Goal: Communication & Community: Answer question/provide support

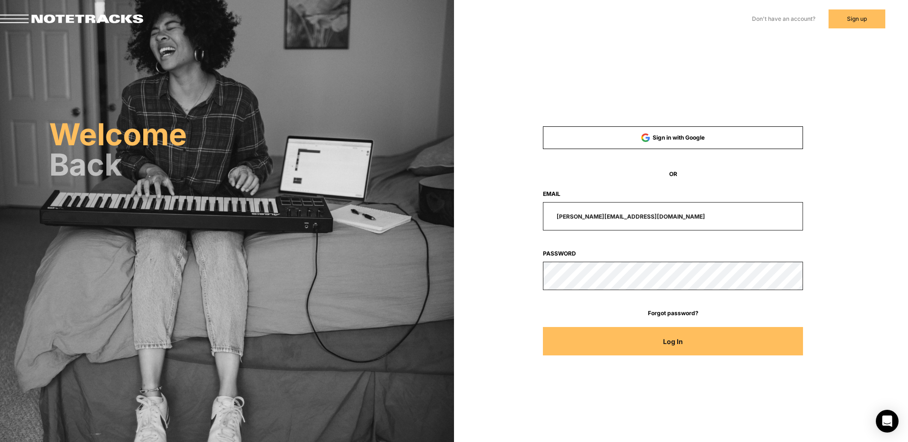
drag, startPoint x: 650, startPoint y: 216, endPoint x: 500, endPoint y: 216, distance: 150.4
click at [500, 216] on div "[PERSON_NAME][EMAIL_ADDRESS][DOMAIN_NAME]" at bounding box center [673, 216] width 347 height 28
type input "[EMAIL_ADDRESS][DOMAIN_NAME]"
click at [543, 327] on button "Log In" at bounding box center [673, 341] width 261 height 28
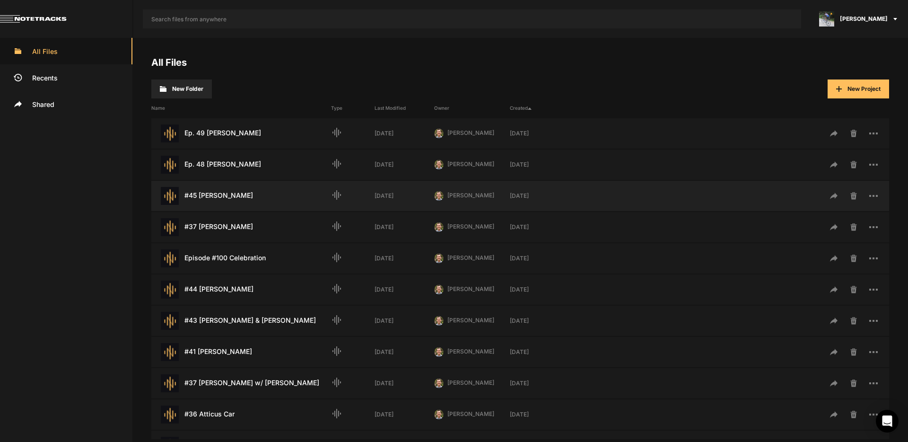
click at [202, 198] on div "#45 [PERSON_NAME] Last Modified: [DATE]" at bounding box center [241, 196] width 180 height 18
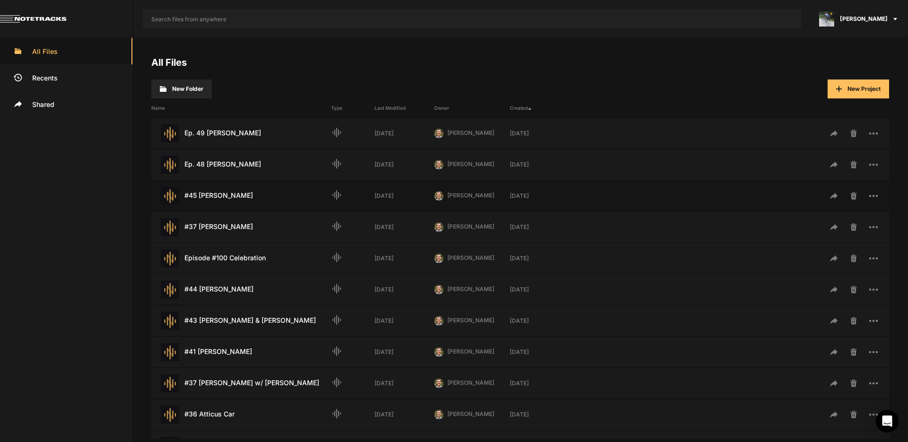
click at [202, 198] on div "#45 [PERSON_NAME] Last Modified: [DATE]" at bounding box center [241, 196] width 180 height 18
click at [209, 196] on div "#45 [PERSON_NAME] Last Modified: [DATE]" at bounding box center [241, 196] width 180 height 18
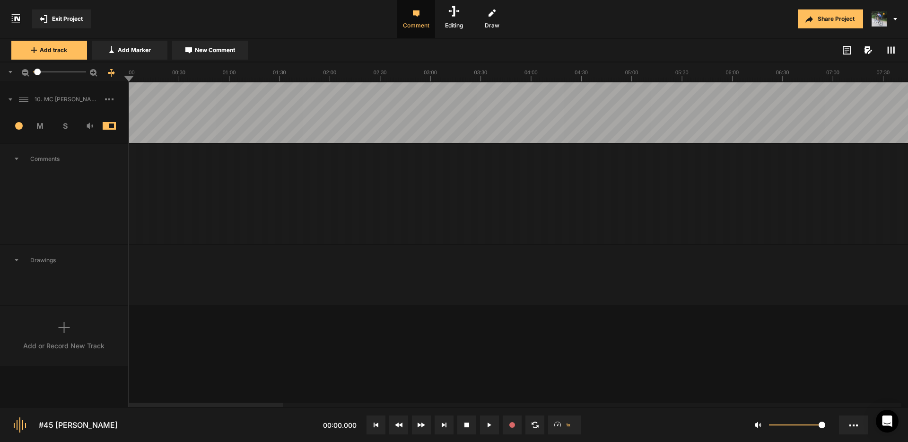
click at [10, 99] on icon at bounding box center [11, 99] width 4 height 2
click at [11, 98] on icon at bounding box center [10, 99] width 3 height 5
click at [83, 17] on span "Exit Project" at bounding box center [67, 19] width 31 height 9
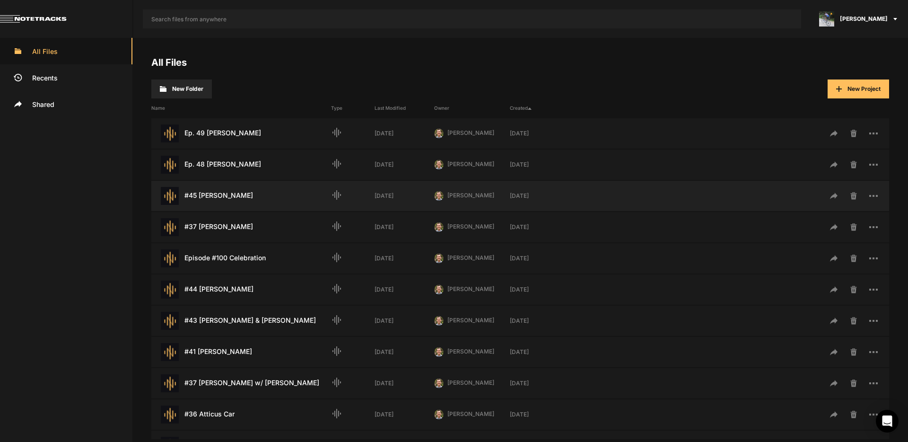
click at [243, 201] on div "#45 [PERSON_NAME] Last Modified: [DATE]" at bounding box center [241, 196] width 180 height 18
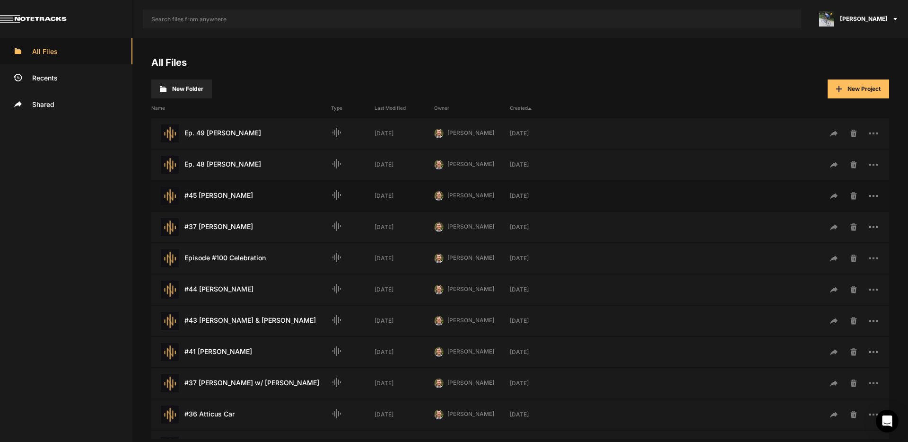
click at [243, 201] on div "#45 [PERSON_NAME] Last Modified: [DATE]" at bounding box center [241, 196] width 180 height 18
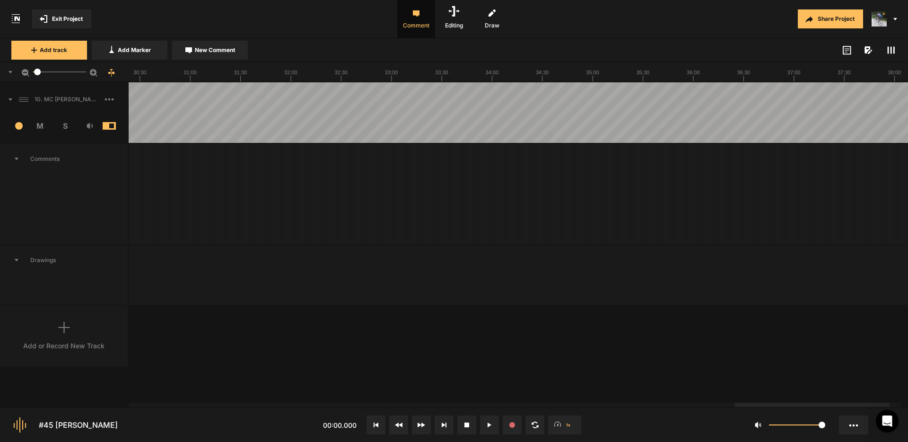
click at [890, 407] on div at bounding box center [812, 405] width 155 height 4
click at [881, 405] on div at bounding box center [824, 405] width 155 height 4
click at [129, 403] on div at bounding box center [206, 405] width 155 height 4
click at [891, 49] on rect at bounding box center [891, 50] width 1 height 7
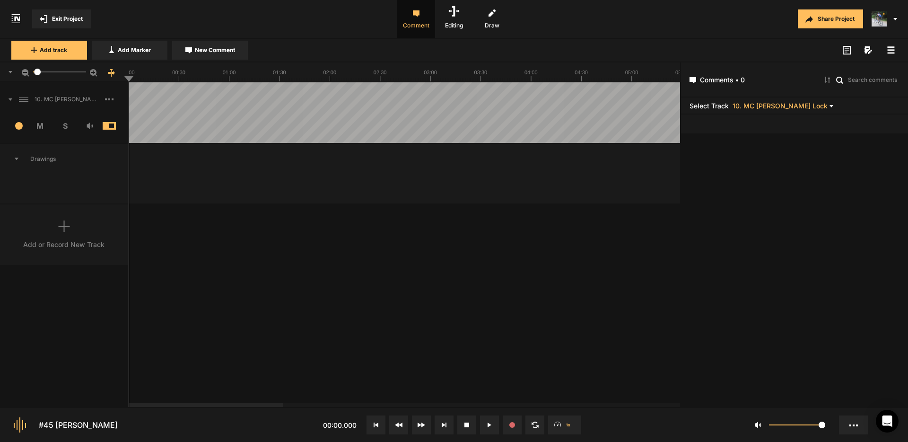
click at [891, 50] on rect at bounding box center [891, 49] width 7 height 1
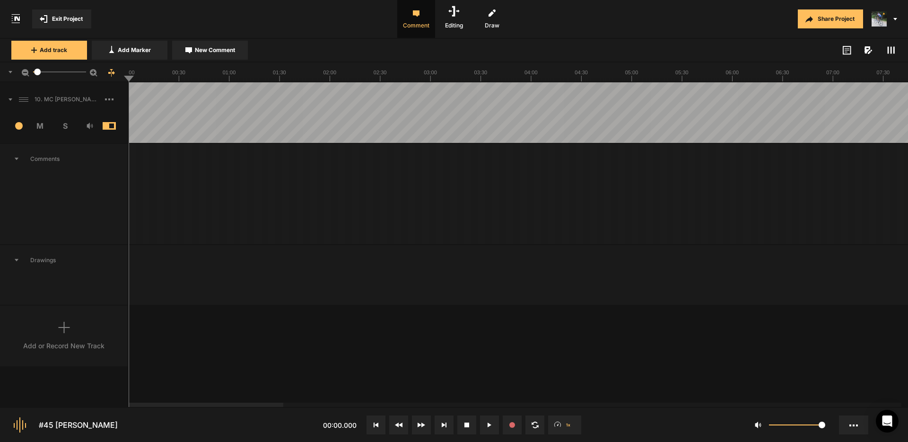
click at [17, 158] on icon at bounding box center [16, 159] width 5 height 3
click at [11, 96] on span at bounding box center [6, 99] width 12 height 15
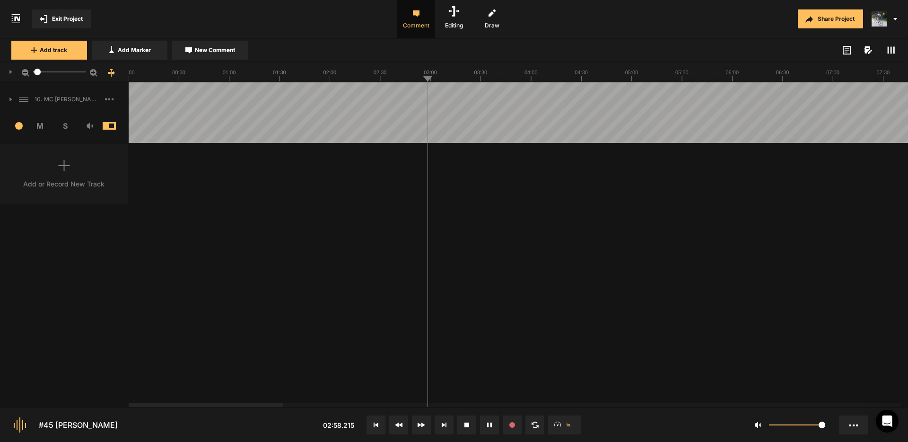
drag, startPoint x: 37, startPoint y: 72, endPoint x: 79, endPoint y: 75, distance: 42.2
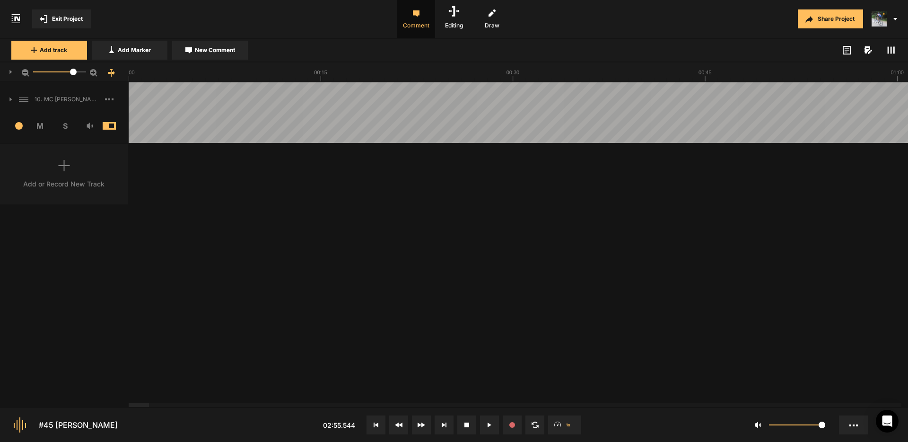
click at [77, 75] on div at bounding box center [73, 72] width 7 height 7
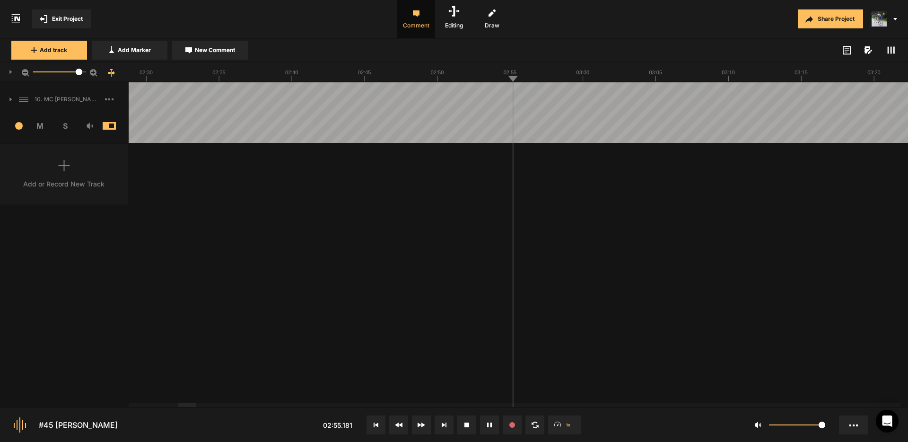
click at [219, 53] on span "New Comment" at bounding box center [215, 50] width 40 height 9
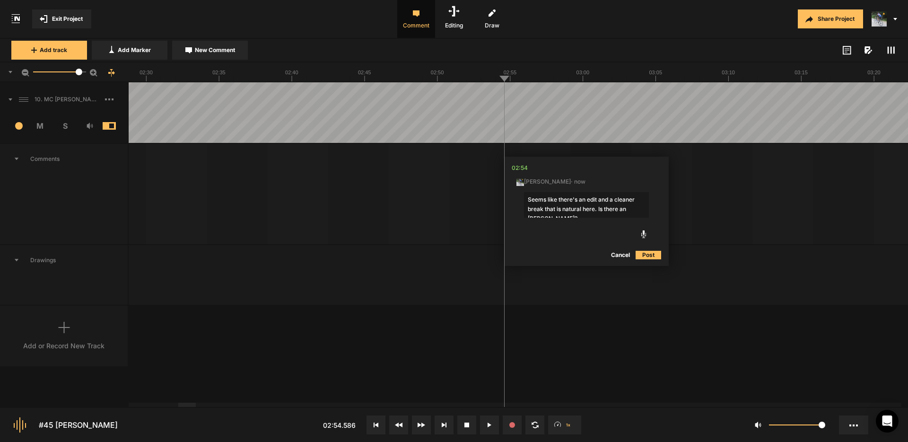
drag, startPoint x: 615, startPoint y: 200, endPoint x: 583, endPoint y: 199, distance: 32.2
click at [583, 199] on textarea "Seems like there's an edit and a cleaner break that is natural here. Is there a…" at bounding box center [586, 205] width 125 height 26
click at [633, 198] on textarea "Seems like there's a cleaner break that is natural here. Is there an [PERSON_NA…" at bounding box center [586, 205] width 125 height 26
click at [624, 209] on textarea "Seems like there's a cleaner break than would be natural here. Is there an [PER…" at bounding box center [586, 205] width 125 height 26
type textarea "Seems like there's a cleaner break than would be natural here. Is there an edit?"
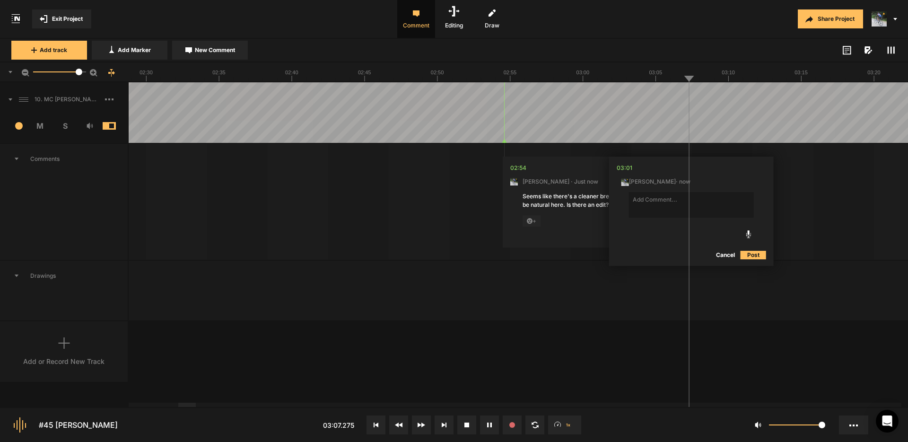
click at [726, 253] on button "Cancel" at bounding box center [725, 254] width 30 height 11
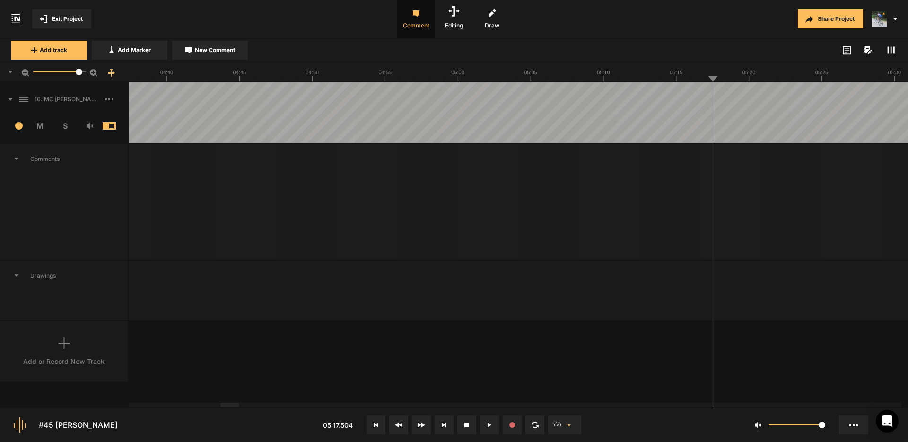
drag, startPoint x: 214, startPoint y: 48, endPoint x: 299, endPoint y: 63, distance: 86.1
click at [214, 48] on span "New Comment" at bounding box center [215, 50] width 40 height 9
type textarea "Cut "would you"
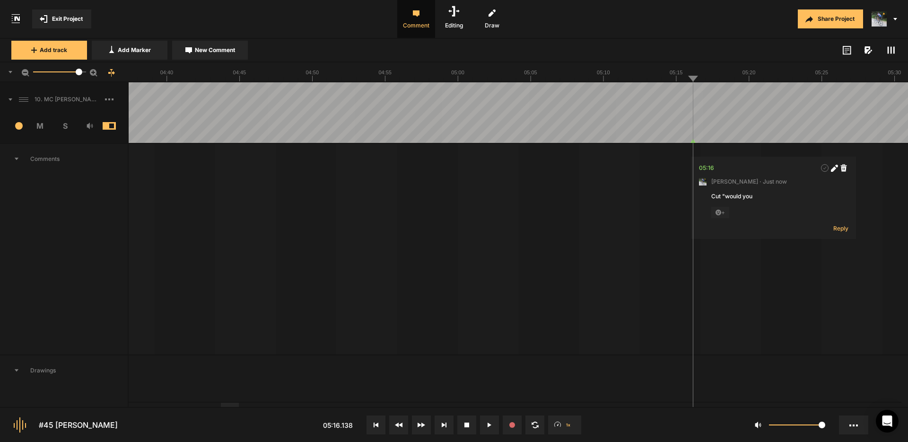
click at [217, 52] on span "New Comment" at bounding box center [215, 50] width 40 height 9
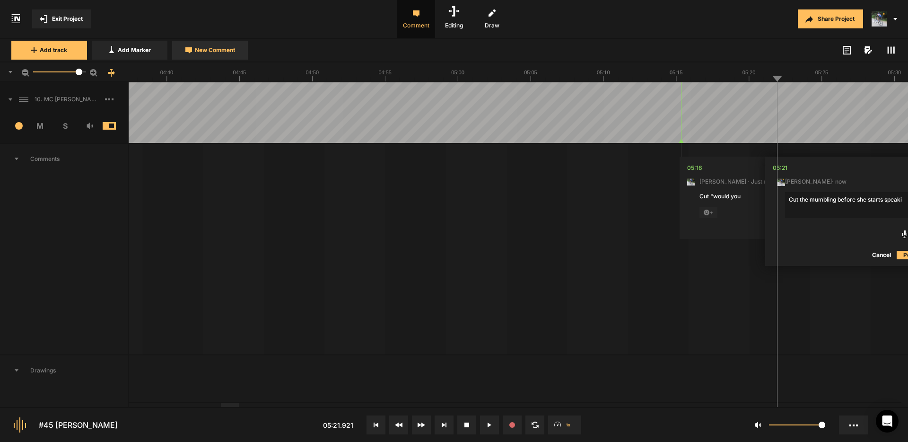
scroll to position [0, 13]
type textarea "Cut the mumbling before she starts speaking"
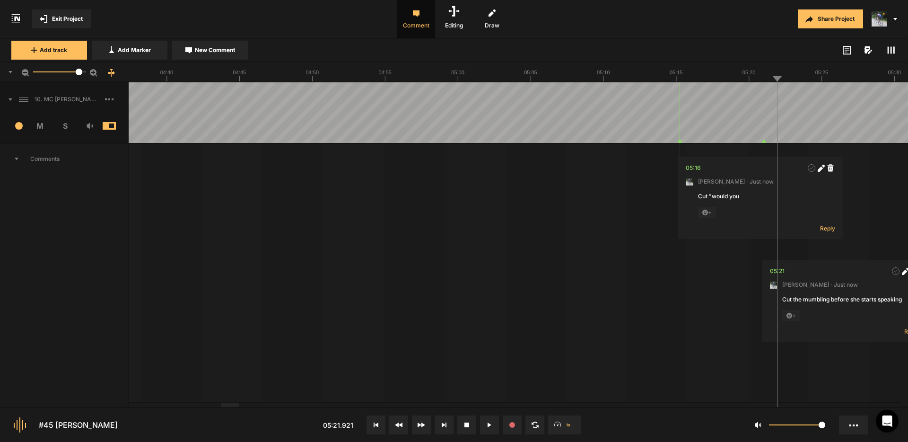
click at [70, 17] on span "Exit Project" at bounding box center [67, 19] width 31 height 9
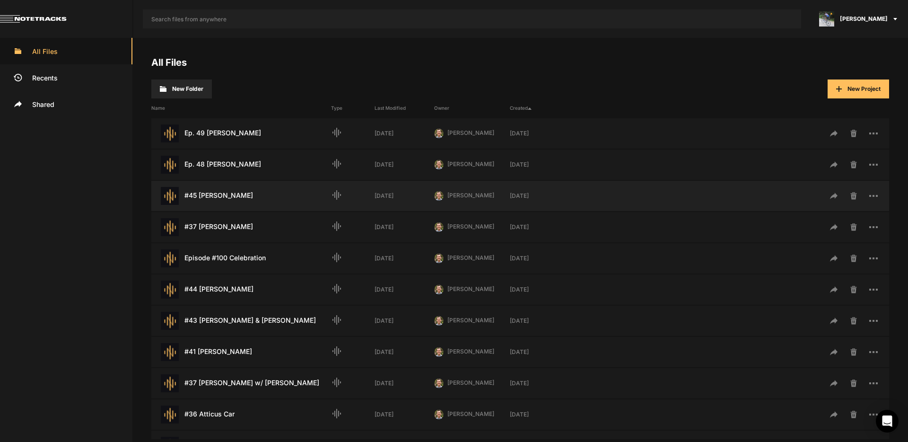
click at [233, 193] on div "#45 [PERSON_NAME] Last Modified: [DATE]" at bounding box center [241, 196] width 180 height 18
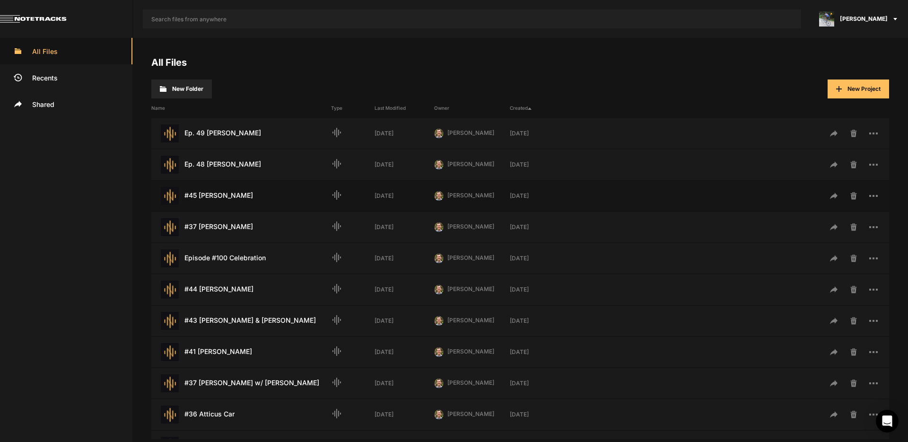
click at [233, 193] on div "#45 [PERSON_NAME] Last Modified: [DATE]" at bounding box center [241, 196] width 180 height 18
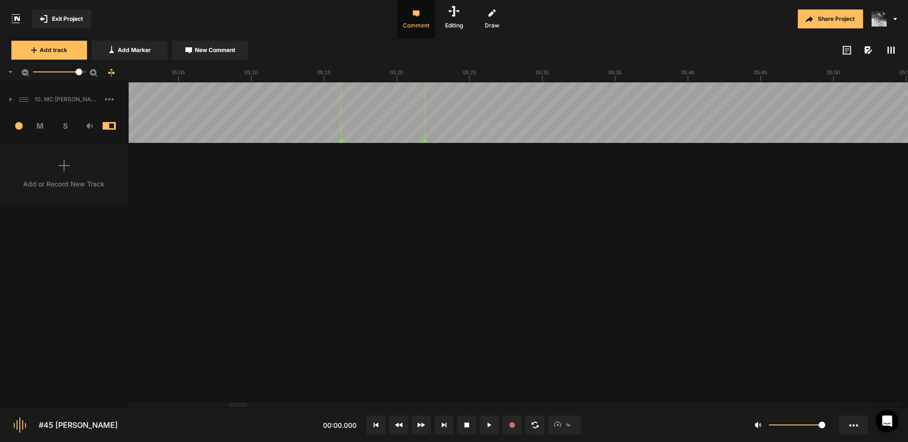
click at [241, 407] on div at bounding box center [238, 405] width 18 height 4
click at [12, 98] on div "10. MC [PERSON_NAME] Lock" at bounding box center [64, 99] width 128 height 30
click at [12, 99] on icon at bounding box center [10, 99] width 3 height 5
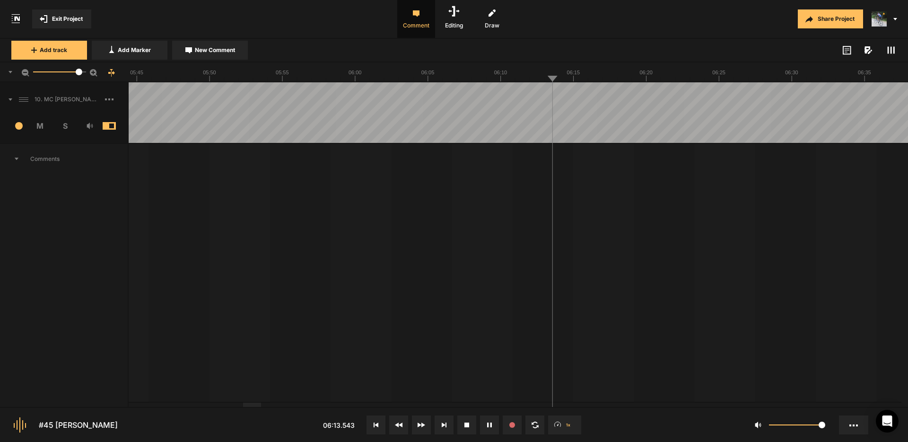
click at [210, 47] on span "New Comment" at bounding box center [215, 50] width 40 height 9
type textarea "Cut the mouth noise before her words."
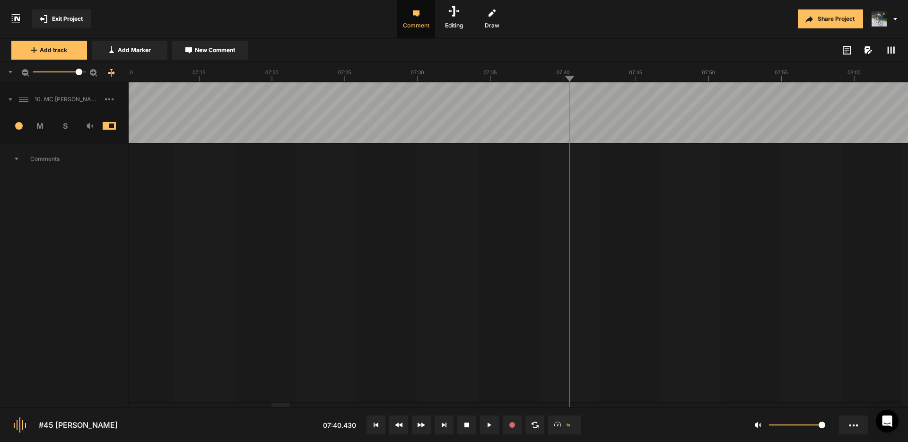
drag, startPoint x: 497, startPoint y: 97, endPoint x: 490, endPoint y: 97, distance: 7.1
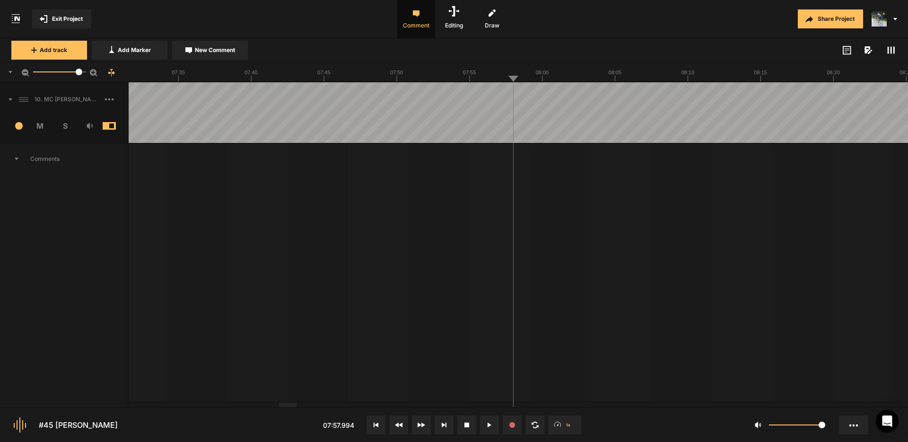
click at [211, 51] on span "New Comment" at bounding box center [215, 50] width 40 height 9
type textarea "Eliminate this really loud lip smack"
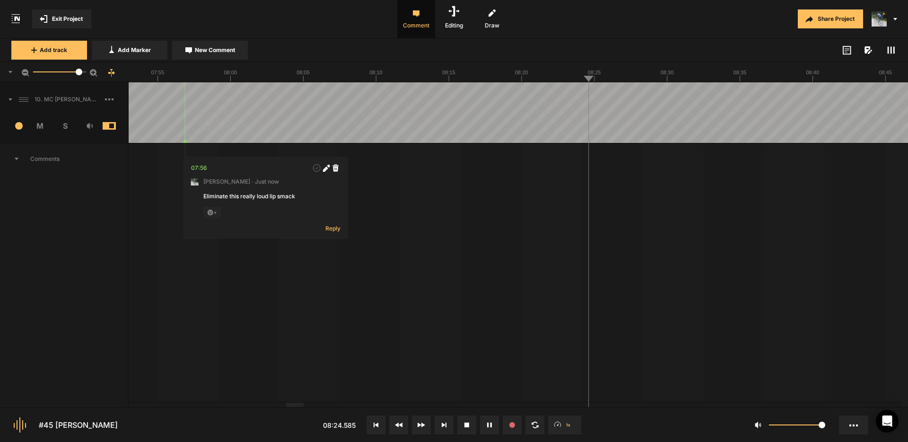
click at [199, 52] on span "New Comment" at bounding box center [215, 50] width 40 height 9
type textarea "Eliminate this really loud lip smack"
click at [695, 168] on icon at bounding box center [694, 168] width 5 height 5
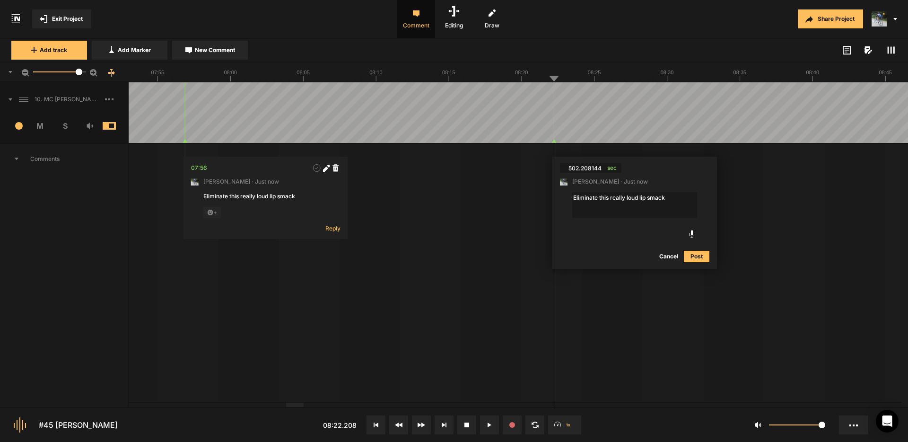
drag, startPoint x: 668, startPoint y: 196, endPoint x: 514, endPoint y: 202, distance: 154.3
drag, startPoint x: 666, startPoint y: 197, endPoint x: 554, endPoint y: 194, distance: 111.7
click at [554, 194] on nt-comment "502.208144 sec [PERSON_NAME] · Just now Eliminate this really loud lip smack Ca…" at bounding box center [635, 213] width 165 height 112
click at [667, 255] on button "Cancel" at bounding box center [669, 256] width 30 height 11
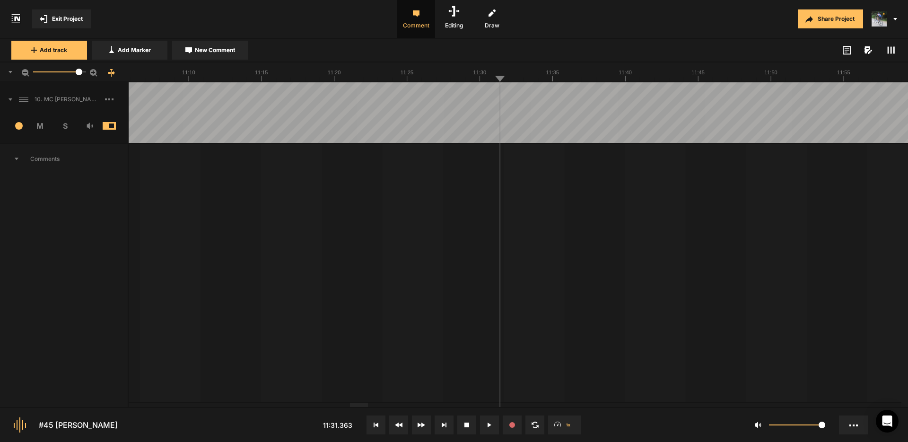
click at [221, 50] on span "New Comment" at bounding box center [215, 50] width 40 height 9
type textarea "Can this mouth noise be eliminated?"
click at [218, 51] on span "New Comment" at bounding box center [215, 50] width 40 height 9
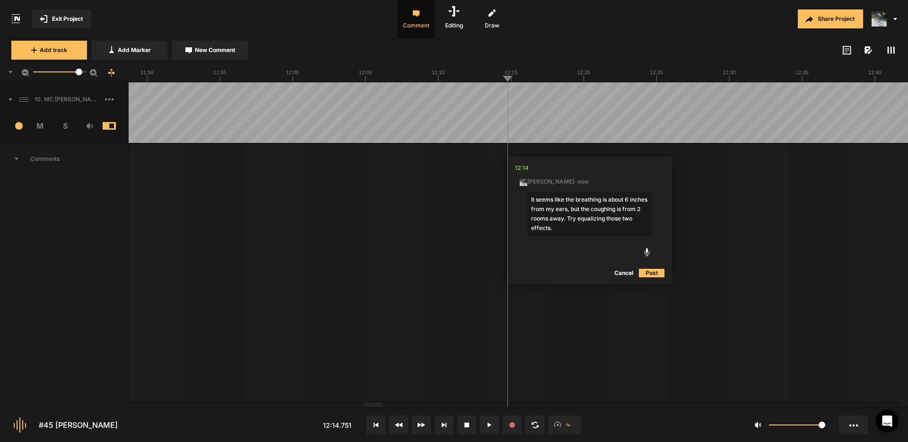
type textarea "It seems like the breathing is about 6 inches from my ears, but the coughing is…"
click at [656, 272] on button "Post" at bounding box center [652, 272] width 26 height 11
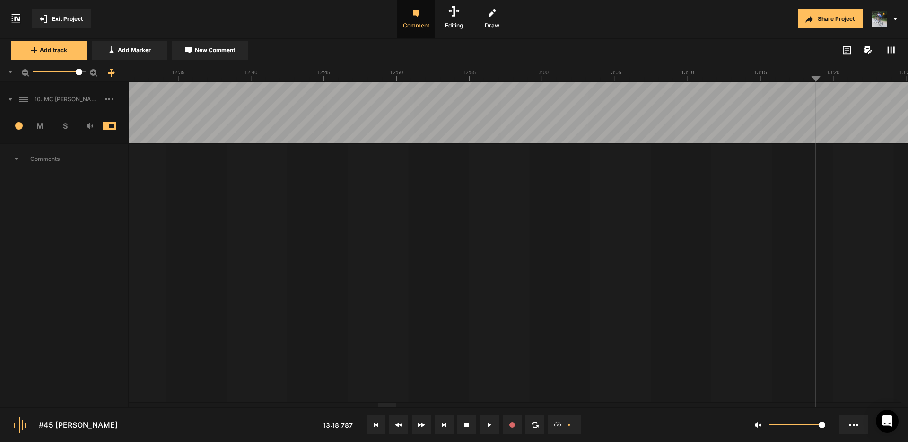
click at [207, 53] on span "New Comment" at bounding box center [215, 50] width 40 height 9
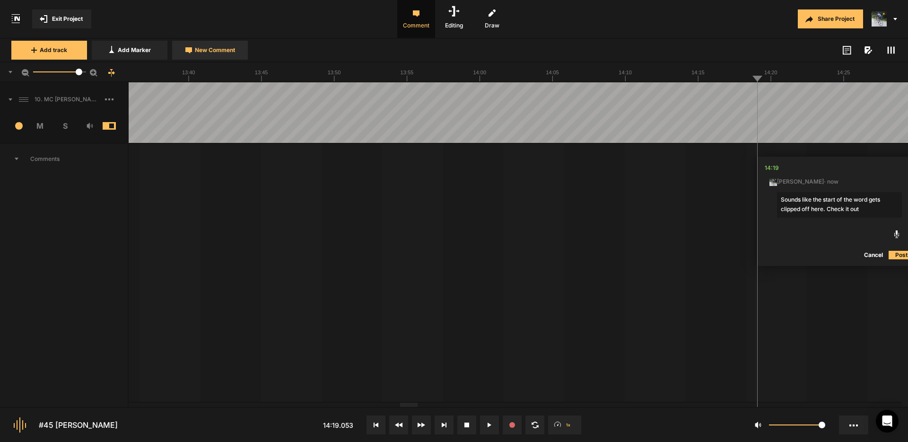
type textarea "Sounds like the start of the word gets clipped off here. Check it out."
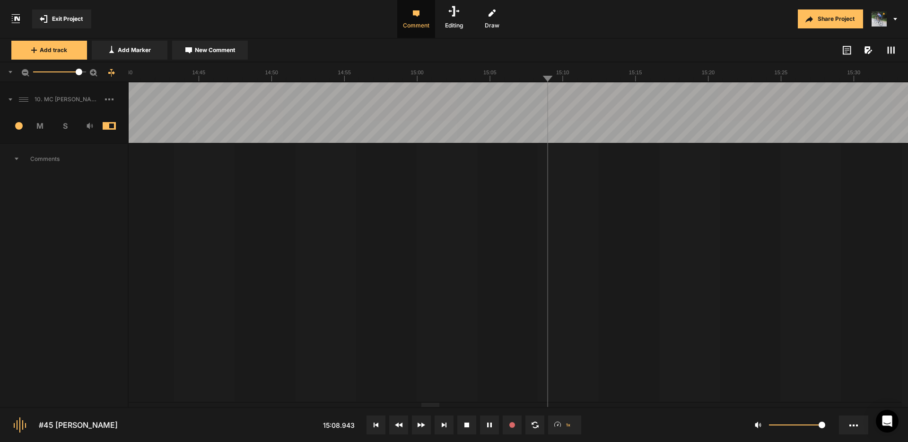
click at [500, 256] on button "Cancel" at bounding box center [500, 254] width 30 height 11
click at [428, 405] on div at bounding box center [430, 405] width 18 height 4
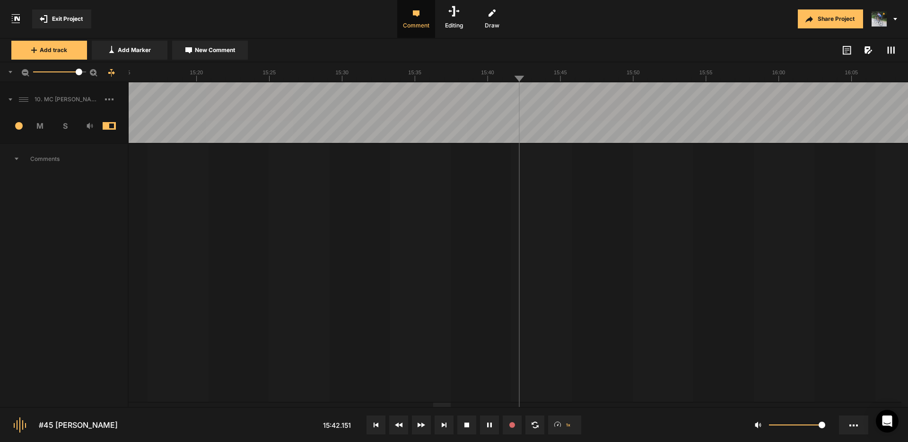
click at [208, 54] on button "New Comment" at bounding box center [210, 50] width 76 height 19
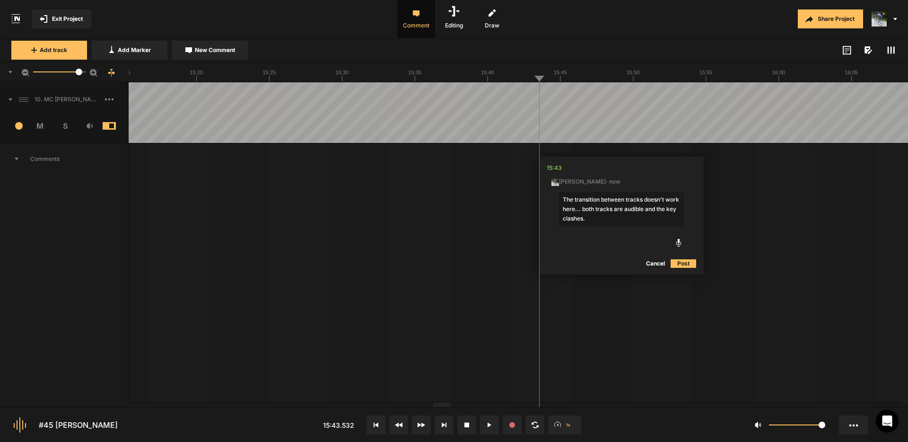
click at [617, 220] on textarea "The transition between tracks doesn't work here... both tracks are audible and …" at bounding box center [621, 209] width 125 height 34
type textarea "The transition between tracks doesn't work here... both tracks are audible and …"
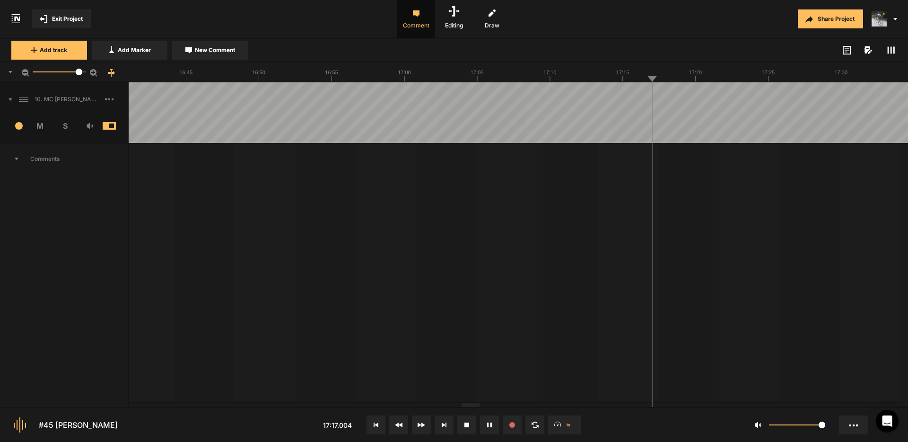
click at [217, 46] on span "New Comment" at bounding box center [215, 50] width 40 height 9
drag, startPoint x: 734, startPoint y: 200, endPoint x: 678, endPoint y: 200, distance: 56.3
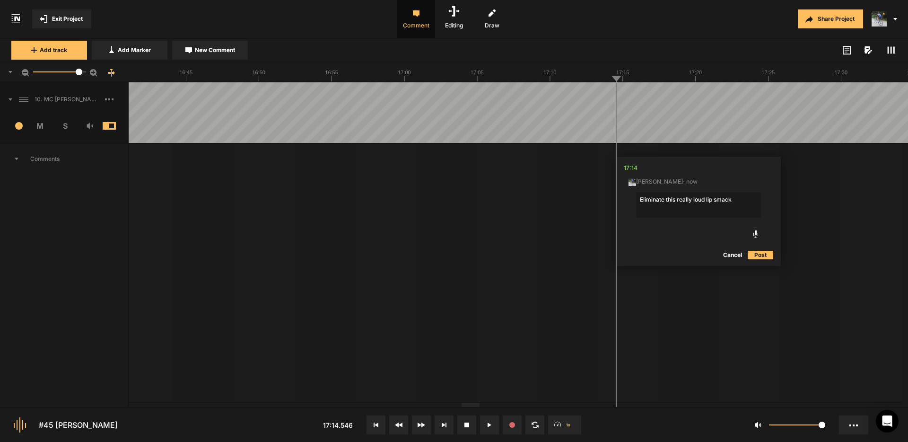
click at [678, 200] on textarea "Eliminate this really loud lip smack" at bounding box center [698, 205] width 125 height 26
click at [729, 207] on textarea "Eliminate this mouth noise, please. It's before the word so should be farily ea…" at bounding box center [698, 209] width 125 height 34
type textarea "Eliminate this mouth noise, please. It's before the word so should be fairly ea…"
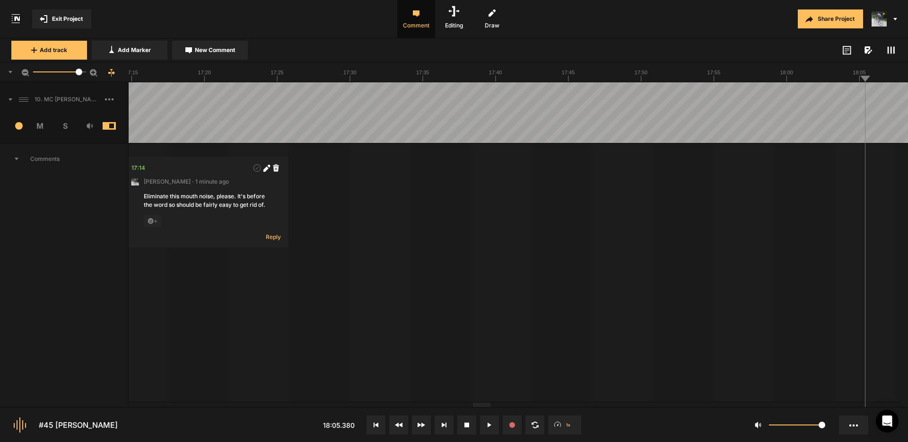
click at [481, 405] on div at bounding box center [482, 405] width 18 height 4
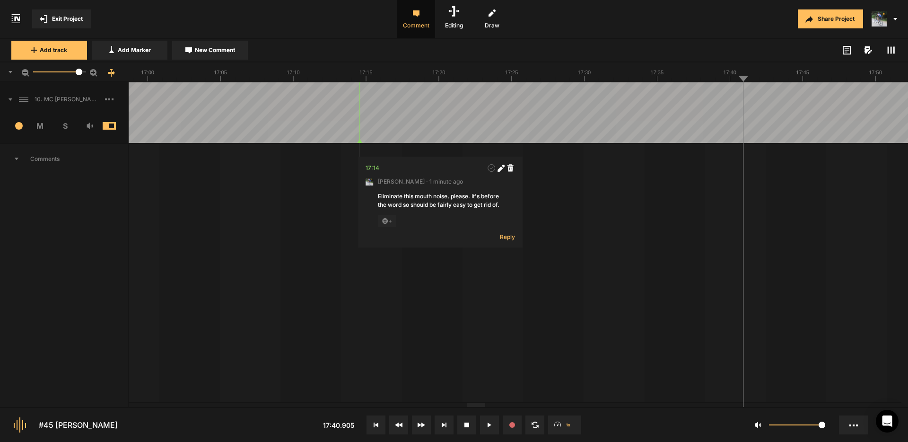
click at [471, 404] on div at bounding box center [476, 405] width 18 height 4
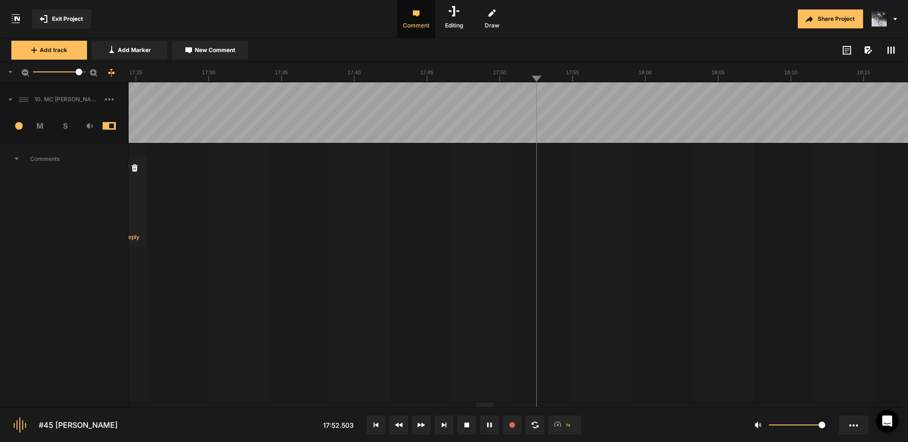
click at [482, 406] on div at bounding box center [485, 405] width 18 height 4
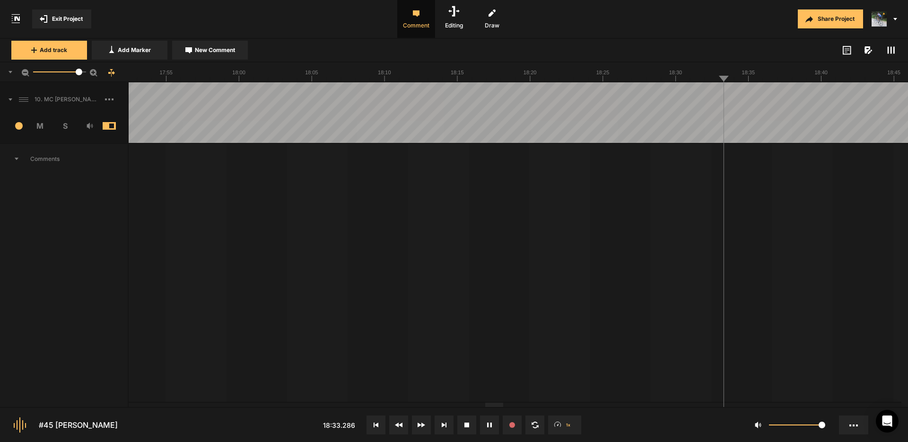
type textarea "Eliminate this really loud lip smack"
click at [794, 198] on textarea "Eliminate this really loud lip smack" at bounding box center [755, 205] width 125 height 26
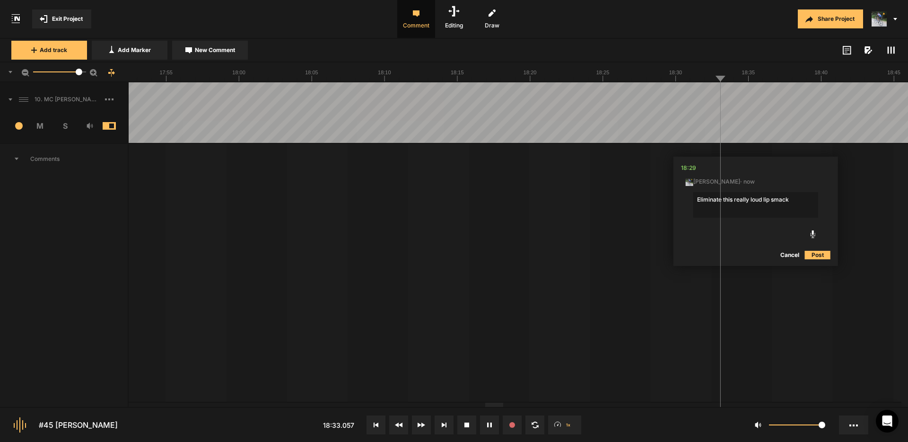
click at [818, 253] on button "Post" at bounding box center [818, 254] width 26 height 11
click at [680, 143] on nt-marker at bounding box center [679, 112] width 0 height 61
click at [551, 91] on div at bounding box center [496, 112] width 33833 height 61
click at [559, 98] on div at bounding box center [496, 112] width 33833 height 61
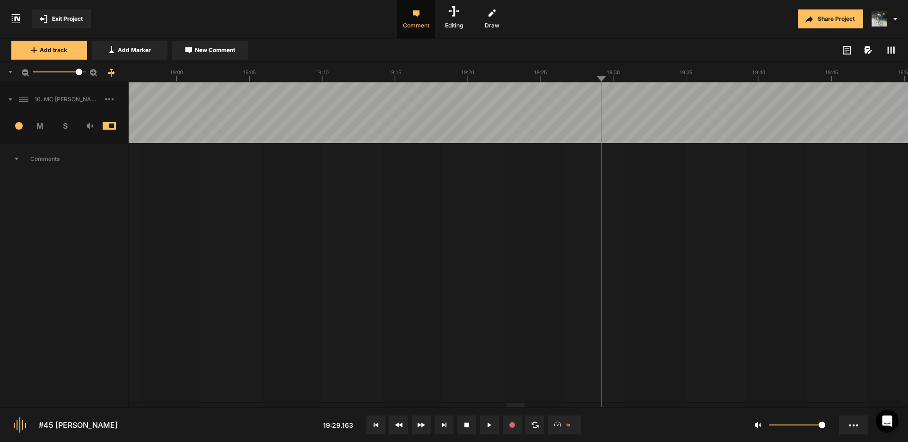
click at [561, 96] on div at bounding box center [496, 112] width 33833 height 61
click at [565, 96] on div at bounding box center [496, 112] width 33833 height 61
click at [572, 98] on div at bounding box center [496, 112] width 33833 height 61
click at [225, 53] on span "New Comment" at bounding box center [215, 50] width 40 height 9
type textarea "The music's volume suddenly drops. Can this be fixed?"
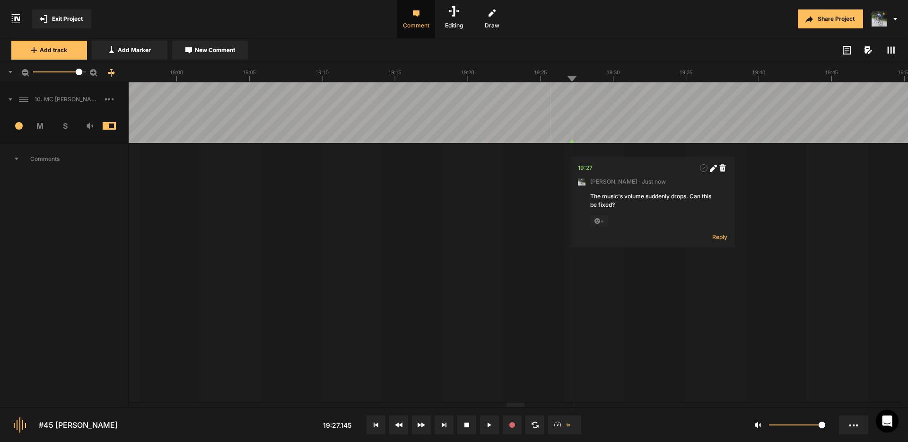
click at [550, 94] on div at bounding box center [496, 112] width 33833 height 61
click at [550, 97] on div at bounding box center [496, 112] width 33833 height 61
click at [560, 94] on div at bounding box center [496, 112] width 33833 height 61
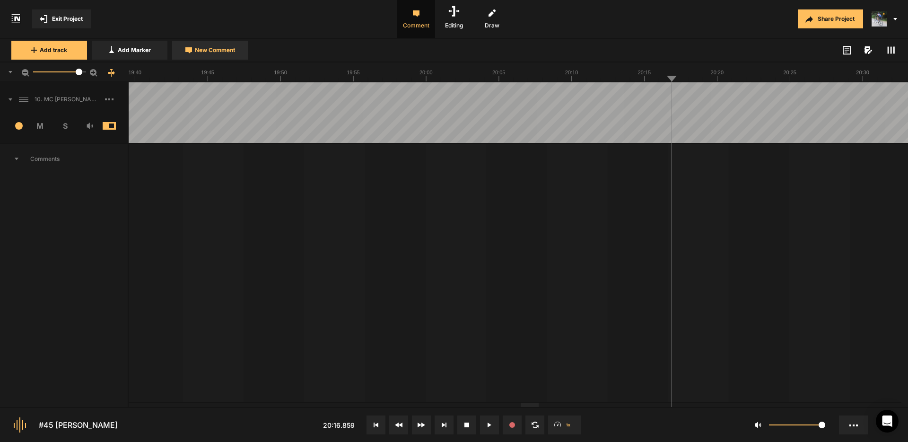
click at [214, 48] on span "New Comment" at bounding box center [215, 50] width 40 height 9
type textarea "T"
type textarea "Cut the mouth noise and "um" pleaes"
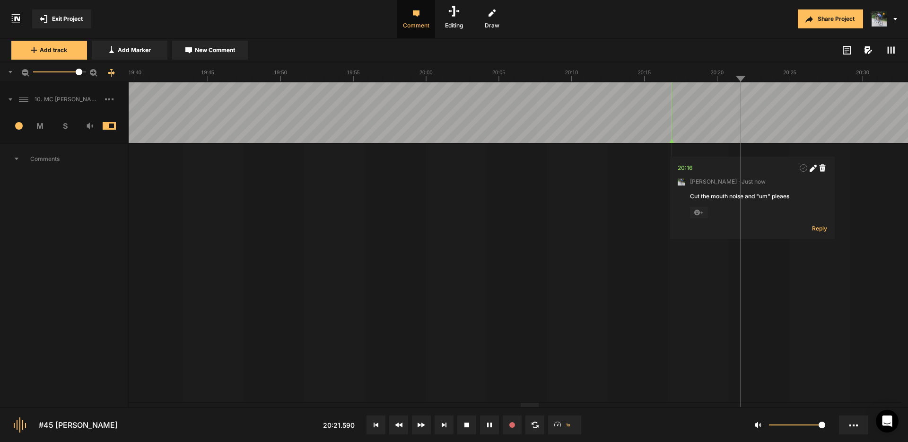
click at [210, 52] on span "New Comment" at bounding box center [215, 50] width 40 height 9
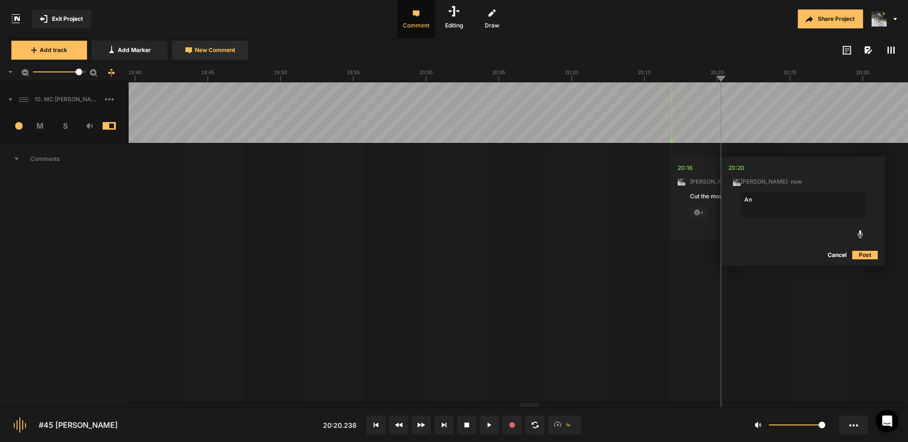
type textarea "A"
type textarea "Is there any way to make this edit less noticeable?"
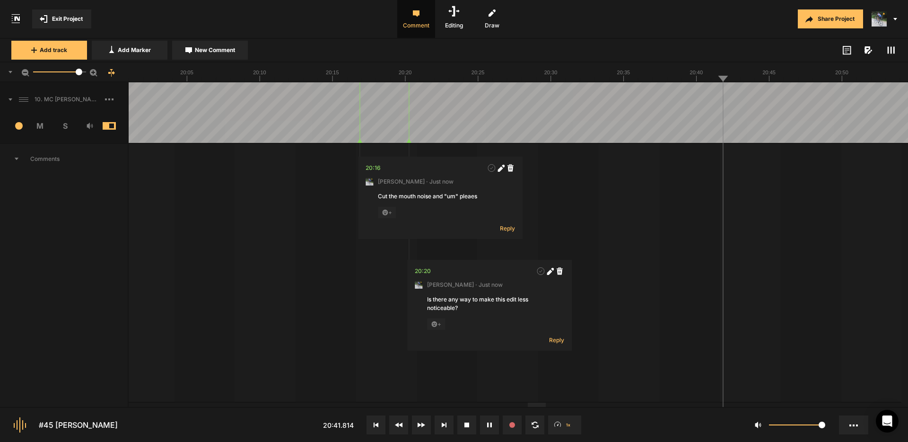
click at [215, 48] on span "New Comment" at bounding box center [215, 50] width 40 height 9
type textarea "cut "um, of""
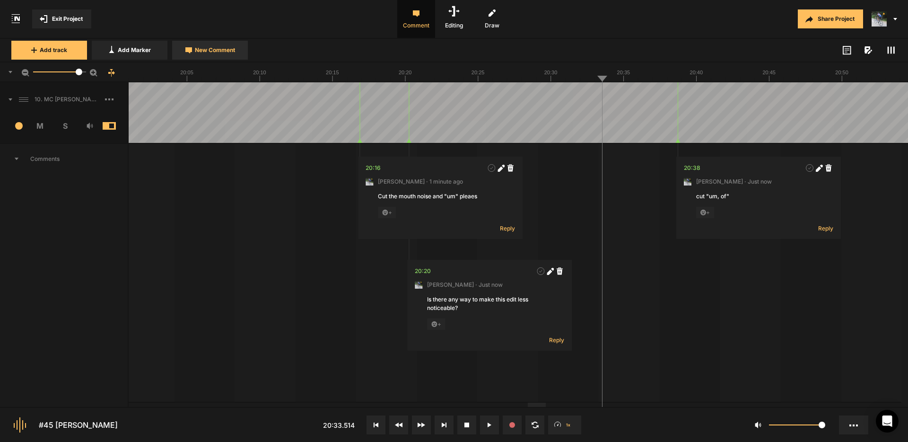
click at [220, 50] on span "New Comment" at bounding box center [215, 50] width 40 height 9
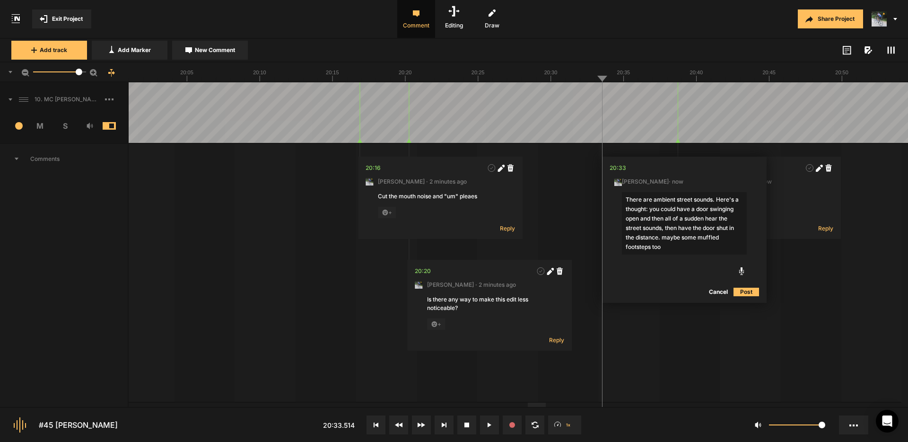
type textarea "There are ambient street sounds. Here's a thought: you could have a door swingi…"
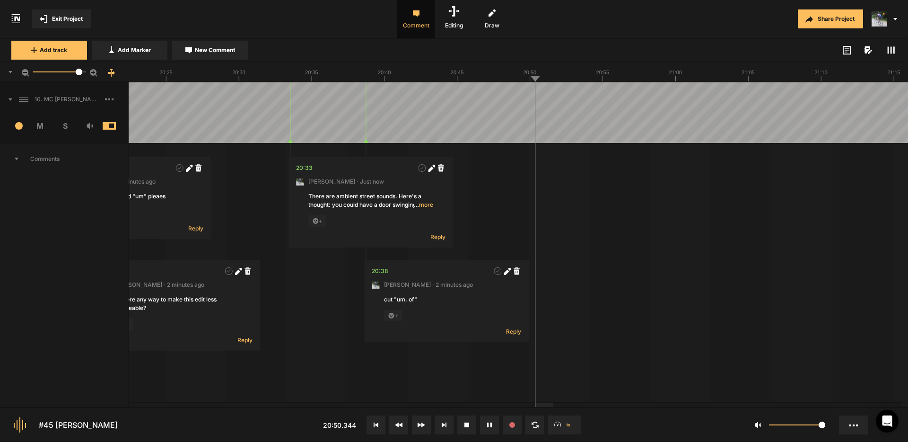
click at [422, 204] on span "… more" at bounding box center [423, 205] width 19 height 9
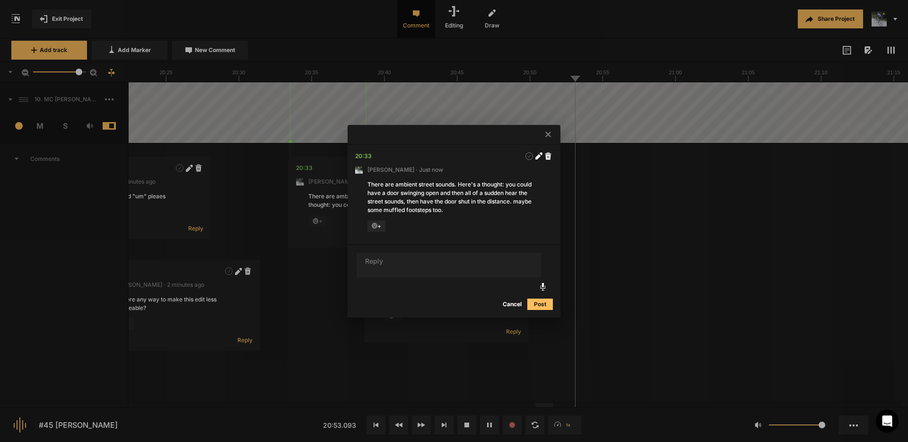
click at [547, 132] on icon at bounding box center [548, 135] width 6 height 6
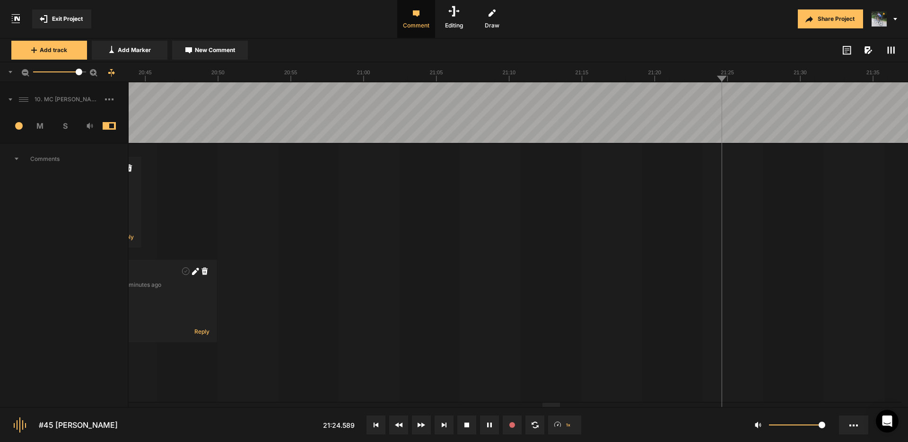
click at [197, 46] on span "New Comment" at bounding box center [215, 50] width 40 height 9
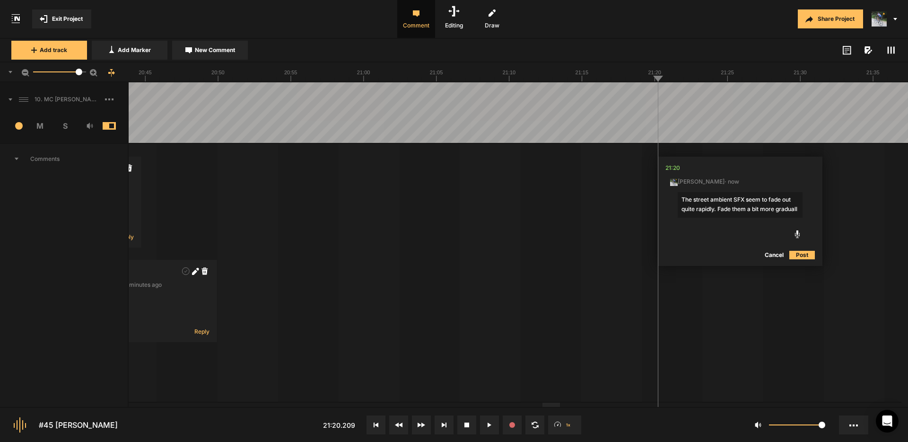
type textarea "The street ambient SFX seem to fade out quite rapidly. Fade them a bit more gra…"
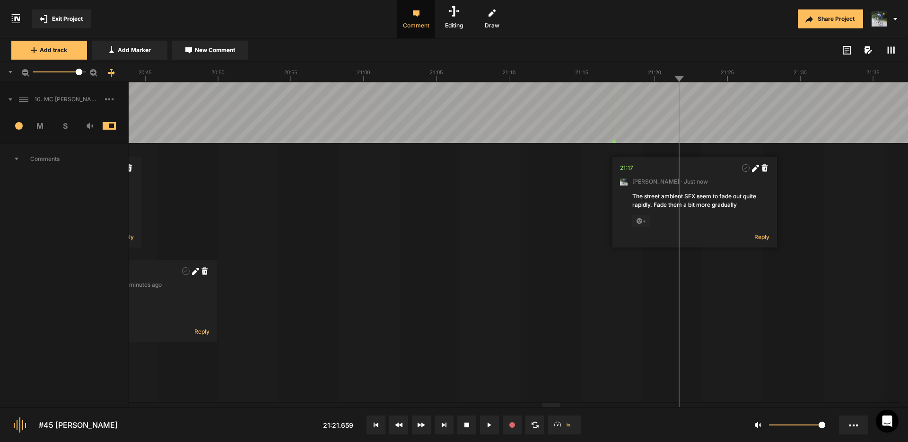
click at [614, 138] on nt-marker at bounding box center [614, 112] width 0 height 61
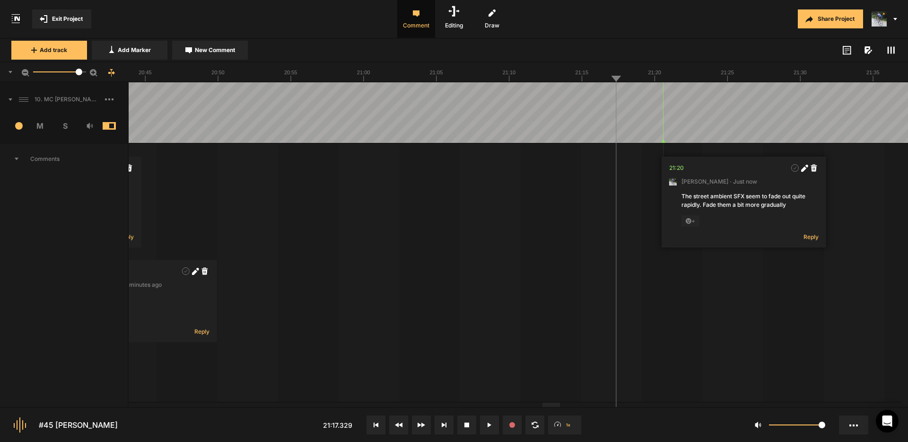
click at [663, 139] on nt-marker at bounding box center [663, 112] width 0 height 61
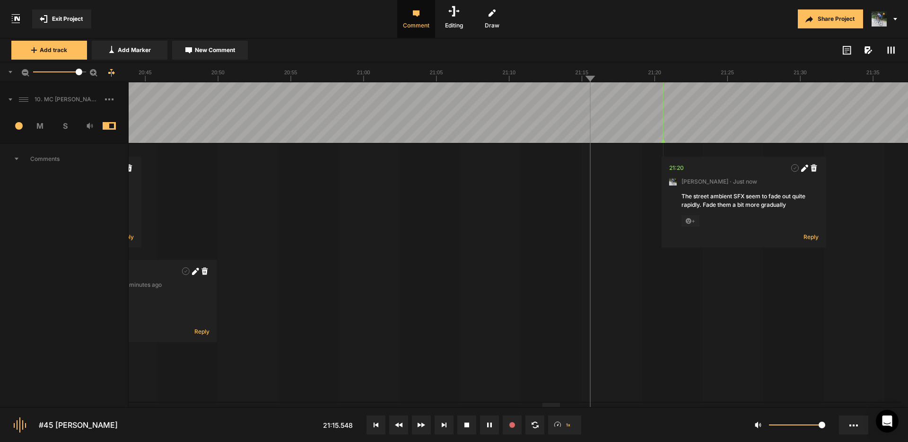
drag, startPoint x: 804, startPoint y: 167, endPoint x: 801, endPoint y: 177, distance: 10.3
click at [804, 167] on icon at bounding box center [803, 168] width 5 height 5
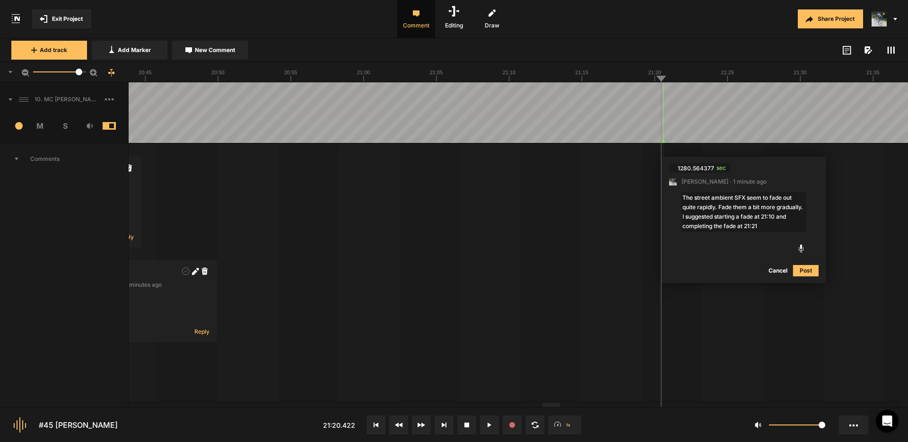
type textarea "The street ambient SFX seem to fade out quite rapidly. Fade them a bit more gra…"
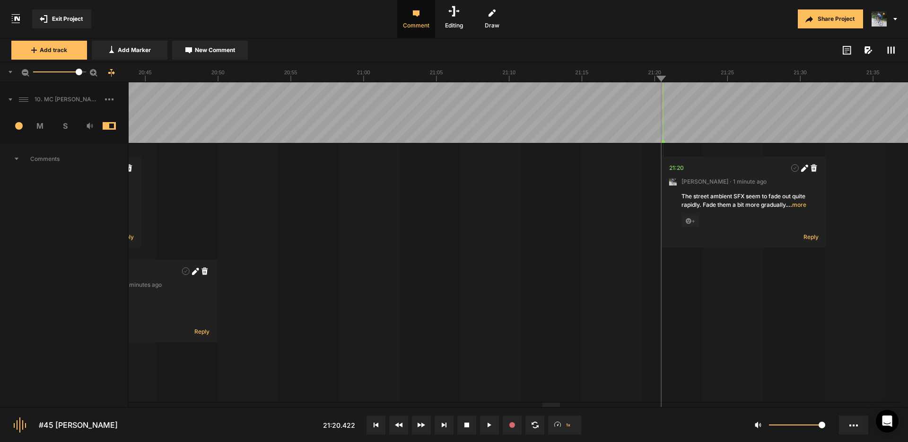
click at [797, 204] on span "… more" at bounding box center [796, 205] width 19 height 9
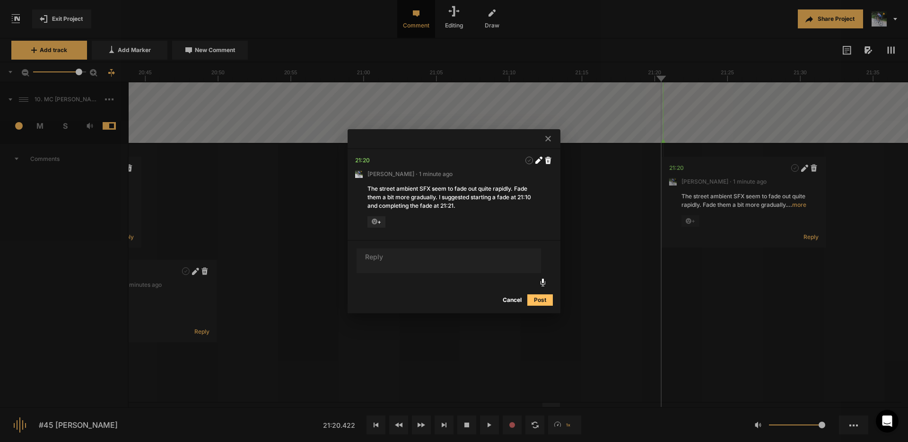
click at [519, 303] on button "Cancel" at bounding box center [512, 299] width 30 height 11
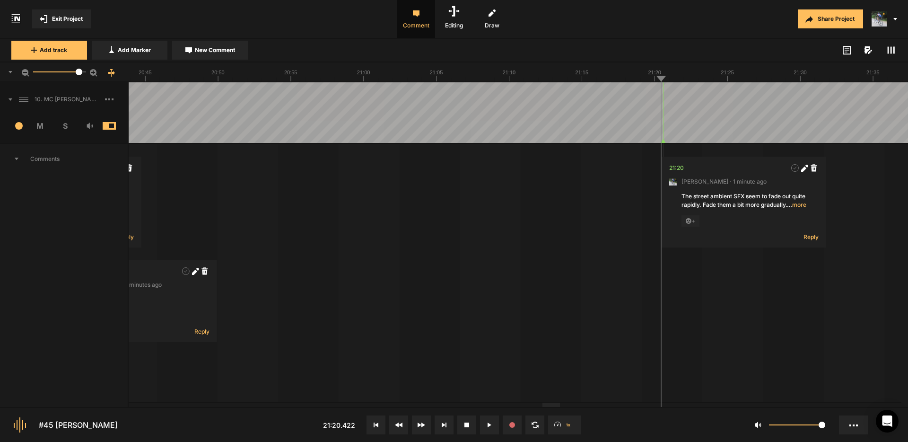
drag, startPoint x: 516, startPoint y: 300, endPoint x: 518, endPoint y: 294, distance: 6.6
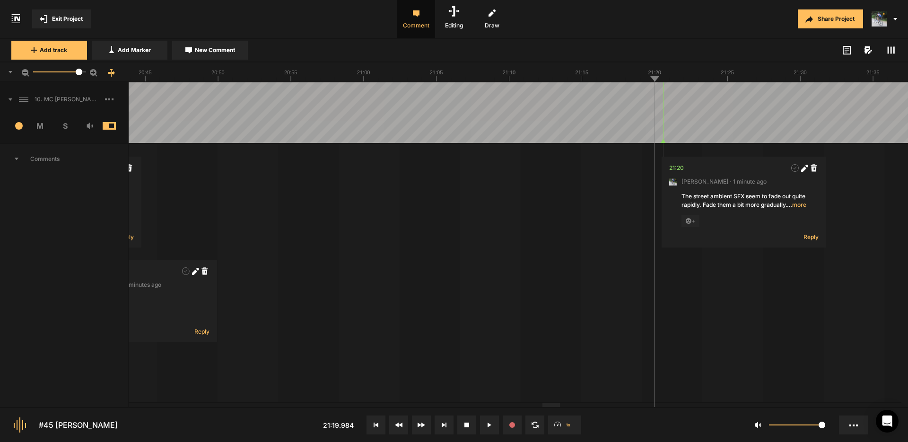
click at [797, 206] on span "… more" at bounding box center [796, 205] width 19 height 9
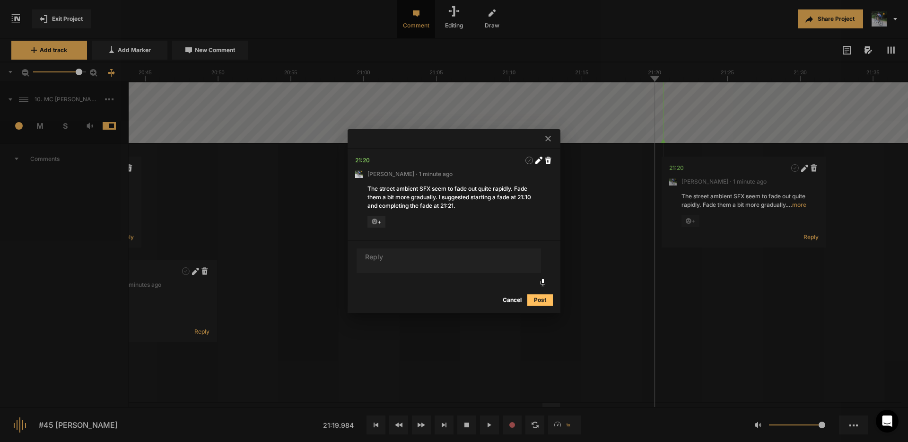
click at [454, 204] on div "The street ambient SFX seem to fade out quite rapidly. Fade them a bit more gra…" at bounding box center [454, 197] width 173 height 26
click at [454, 205] on div "The street ambient SFX seem to fade out quite rapidly. Fade them a bit more gra…" at bounding box center [454, 197] width 173 height 26
drag, startPoint x: 540, startPoint y: 161, endPoint x: 531, endPoint y: 170, distance: 12.7
click at [540, 162] on icon at bounding box center [538, 160] width 7 height 7
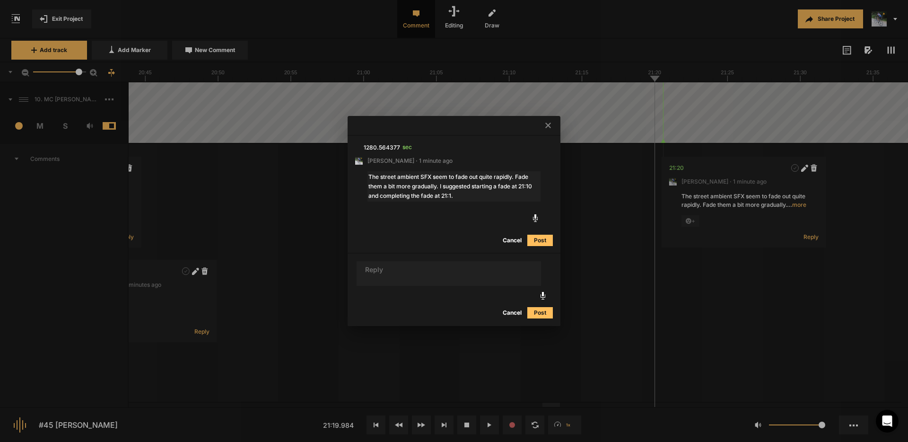
type textarea "The street ambient SFX seem to fade out quite rapidly. Fade them a bit more gra…"
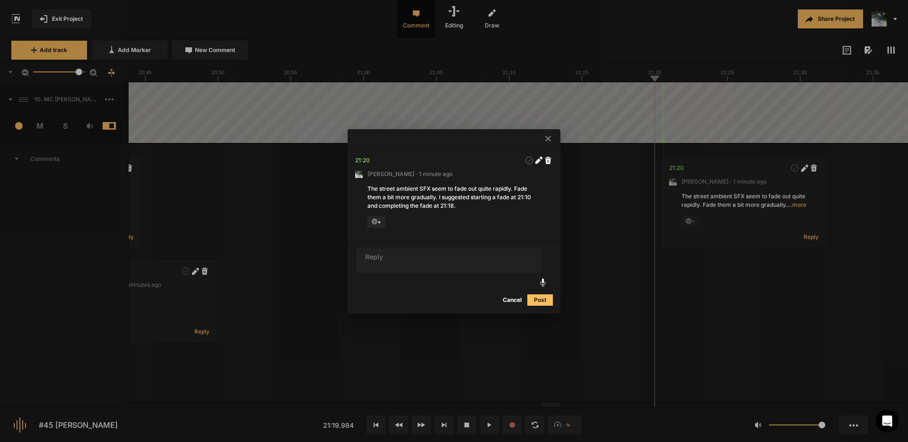
click at [654, 105] on div at bounding box center [454, 221] width 908 height 442
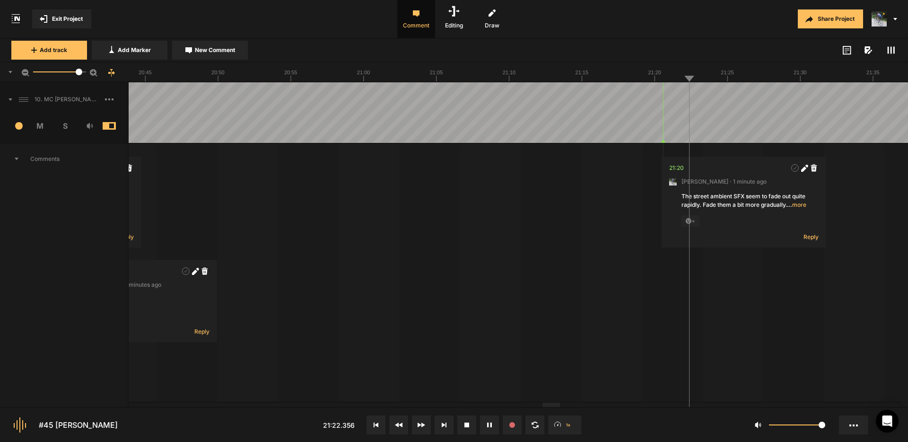
click at [803, 170] on icon at bounding box center [803, 168] width 5 height 5
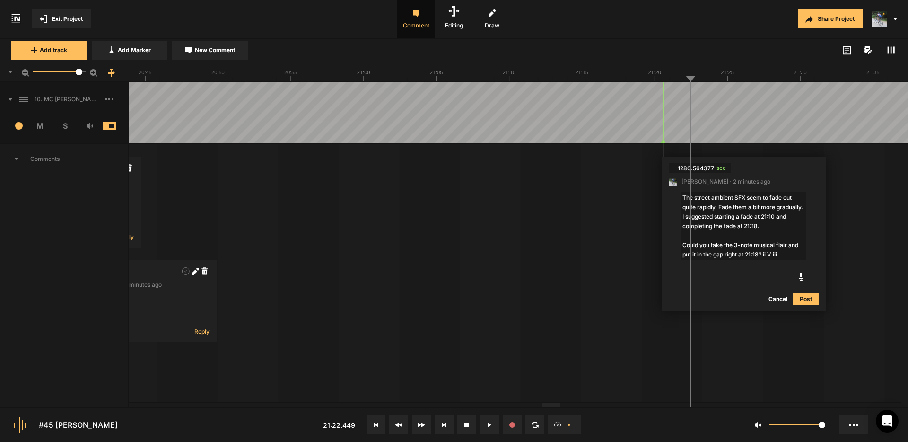
drag, startPoint x: 781, startPoint y: 253, endPoint x: 764, endPoint y: 254, distance: 17.5
click at [764, 254] on textarea "The street ambient SFX seem to fade out quite rapidly. Fade them a bit more gra…" at bounding box center [744, 226] width 125 height 68
click at [789, 245] on textarea "The street ambient SFX seem to fade out quite rapidly. Fade them a bit more gra…" at bounding box center [744, 226] width 125 height 68
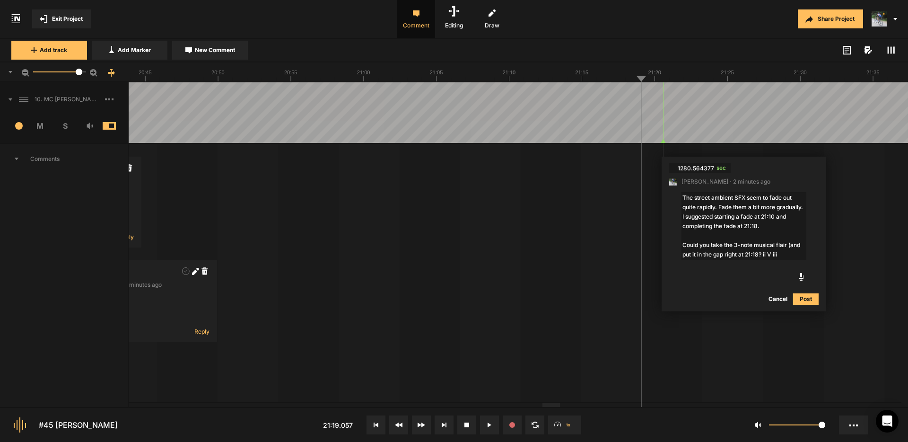
paste textarea "ii V iii"
type textarea "The street ambient SFX seem to fade out quite rapidly. Fade them a bit more gra…"
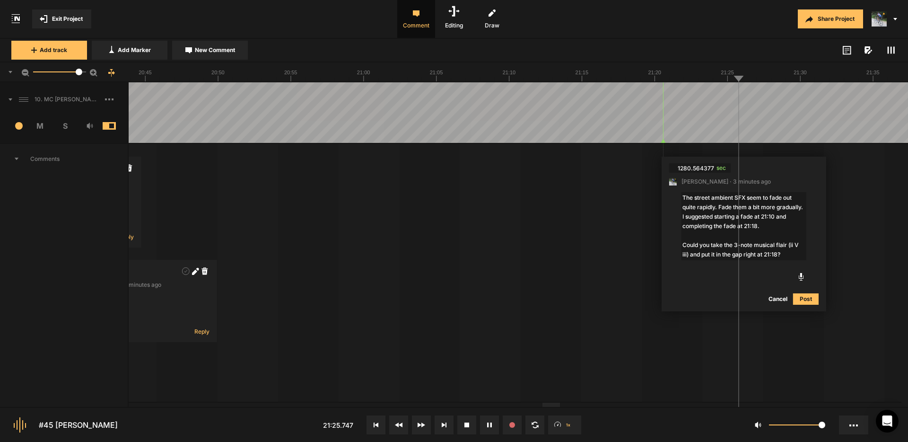
click at [806, 298] on button "Post" at bounding box center [806, 298] width 26 height 11
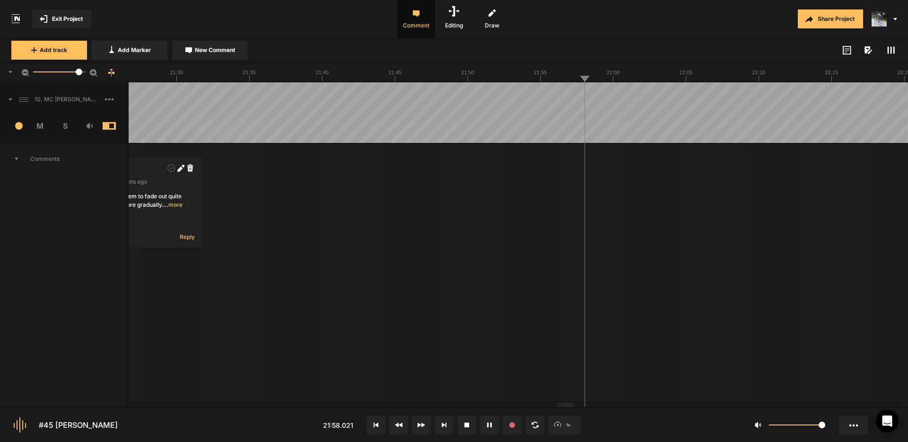
click at [225, 48] on span "New Comment" at bounding box center [215, 50] width 40 height 9
drag, startPoint x: 579, startPoint y: 199, endPoint x: 512, endPoint y: 198, distance: 67.7
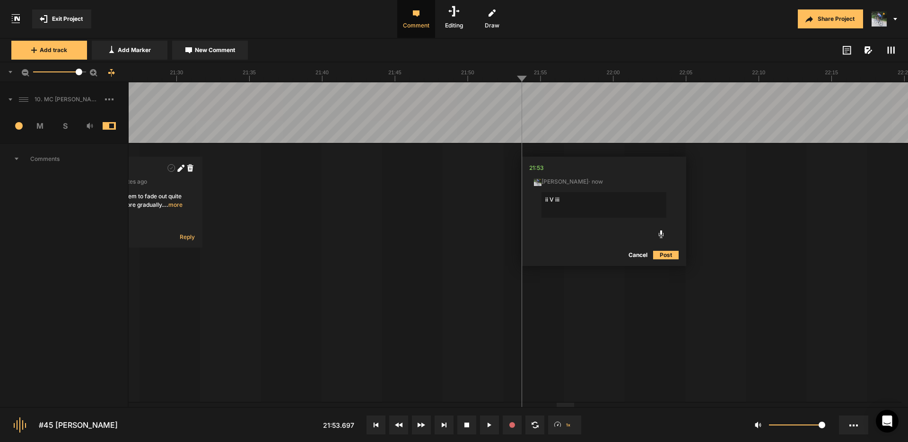
drag, startPoint x: 569, startPoint y: 200, endPoint x: 527, endPoint y: 198, distance: 41.7
click at [527, 198] on nt-edit-comment "21:53 [PERSON_NAME] · now ii V iii Cancel Post" at bounding box center [604, 211] width 165 height 109
type textarea "Eliminate the mouth noise before the words"
click at [522, 96] on nt-marker at bounding box center [522, 112] width 0 height 61
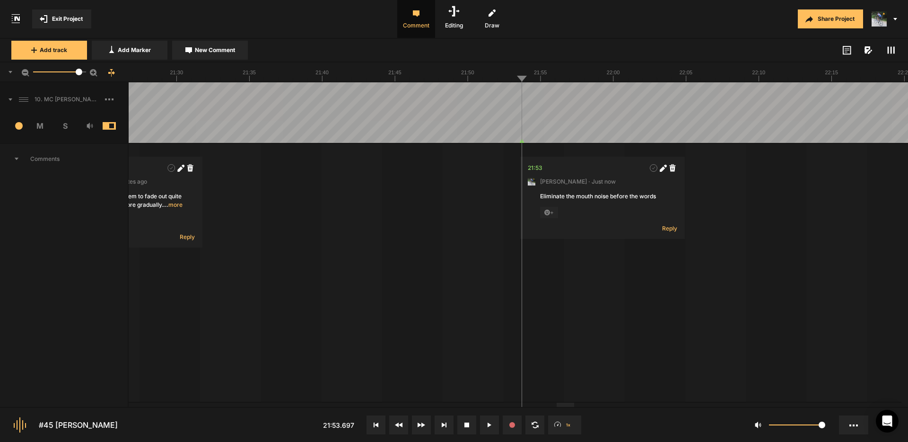
click at [219, 52] on span "New Comment" at bounding box center [215, 50] width 40 height 9
click at [767, 201] on textarea "Elminate the mouth noise before her words" at bounding box center [819, 205] width 125 height 26
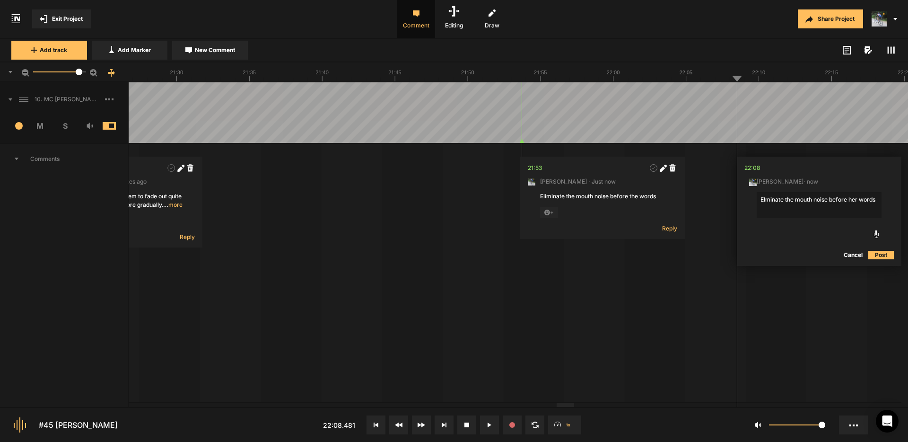
type textarea "Eliminate the mouth noise before her words"
drag, startPoint x: 782, startPoint y: 209, endPoint x: 702, endPoint y: 190, distance: 82.6
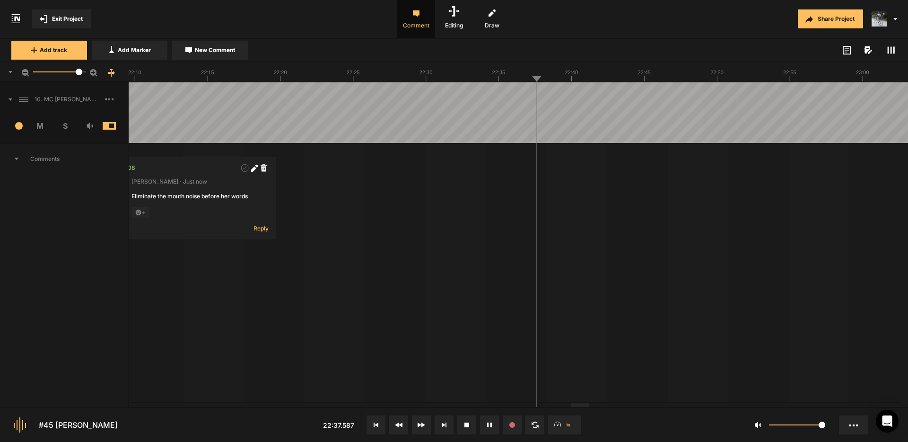
click at [483, 82] on div at bounding box center [519, 72] width 780 height 20
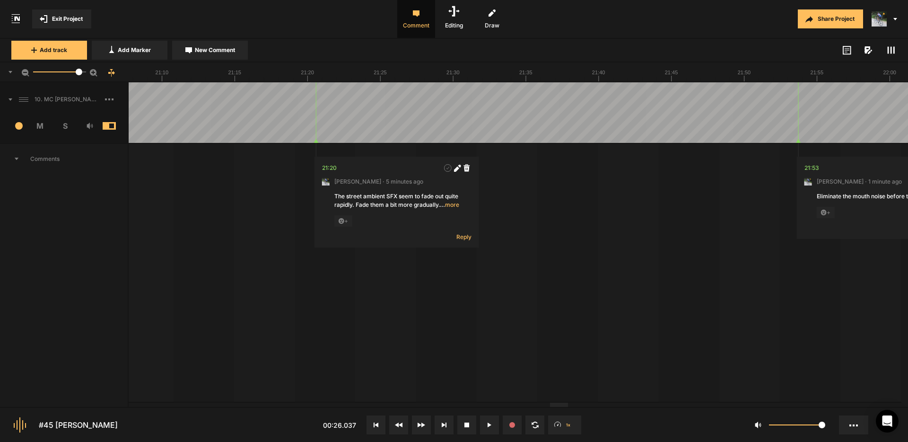
click at [568, 407] on div at bounding box center [559, 405] width 18 height 4
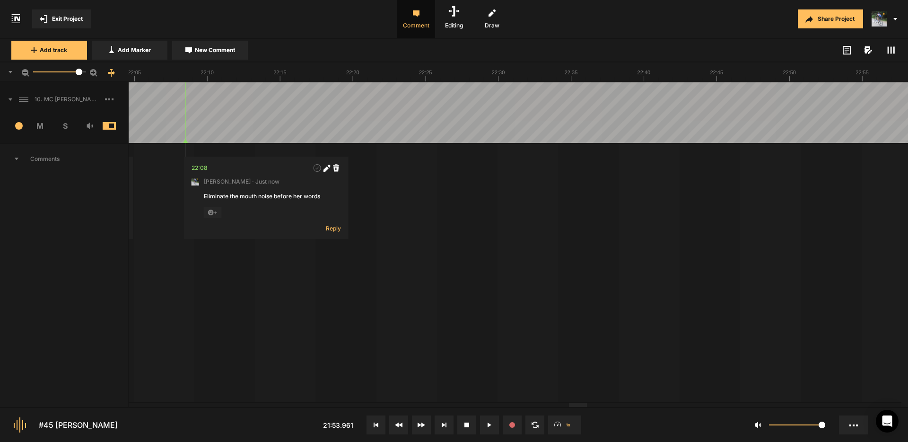
click at [579, 405] on div at bounding box center [578, 405] width 18 height 4
click at [202, 49] on span "New Comment" at bounding box center [215, 50] width 40 height 9
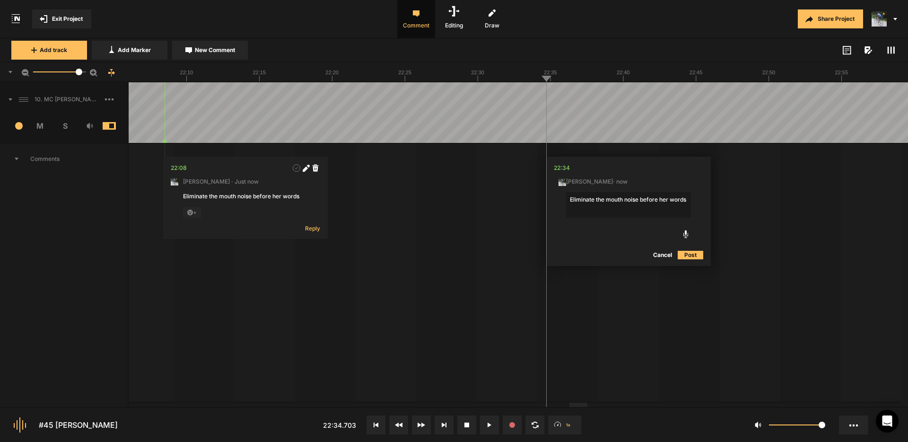
type textarea "Eliminate the mouth noise before her words"
click at [694, 254] on button "Post" at bounding box center [691, 254] width 26 height 11
click at [218, 47] on span "New Comment" at bounding box center [215, 50] width 40 height 9
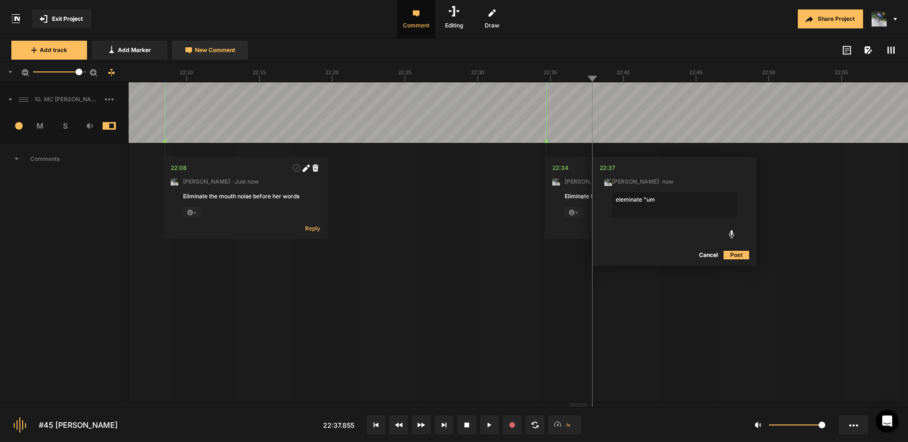
type textarea "eleminate "um""
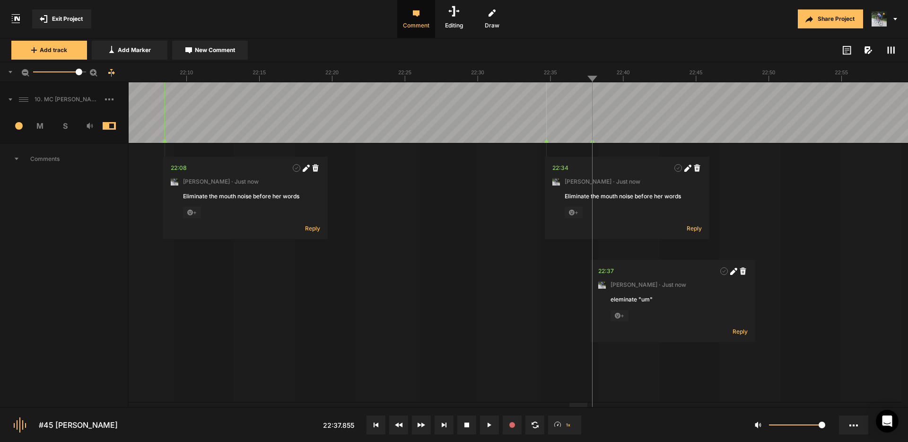
drag, startPoint x: 588, startPoint y: 93, endPoint x: 594, endPoint y: 93, distance: 5.7
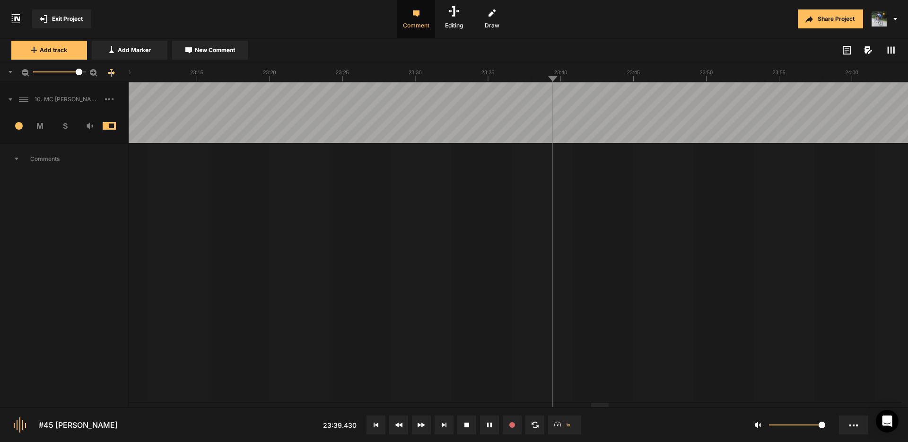
click at [225, 53] on span "New Comment" at bounding box center [215, 50] width 40 height 9
type textarea "Eliminate the mouth noise before her words"
click at [650, 254] on button "Post" at bounding box center [649, 254] width 26 height 11
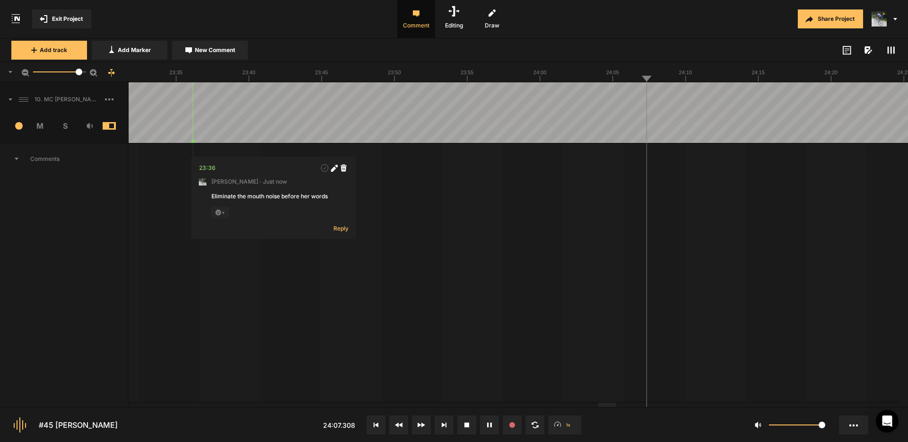
click at [203, 49] on span "New Comment" at bounding box center [215, 50] width 40 height 9
type textarea "Eliminate the mouth noise before her words"
click at [712, 255] on button "Post" at bounding box center [712, 254] width 26 height 11
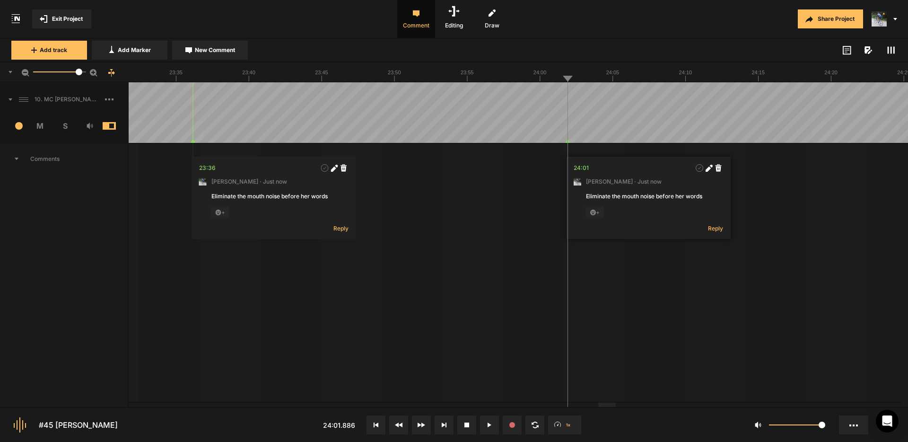
click at [568, 98] on nt-marker at bounding box center [568, 112] width 0 height 61
click at [212, 48] on span "New Comment" at bounding box center [215, 50] width 40 height 9
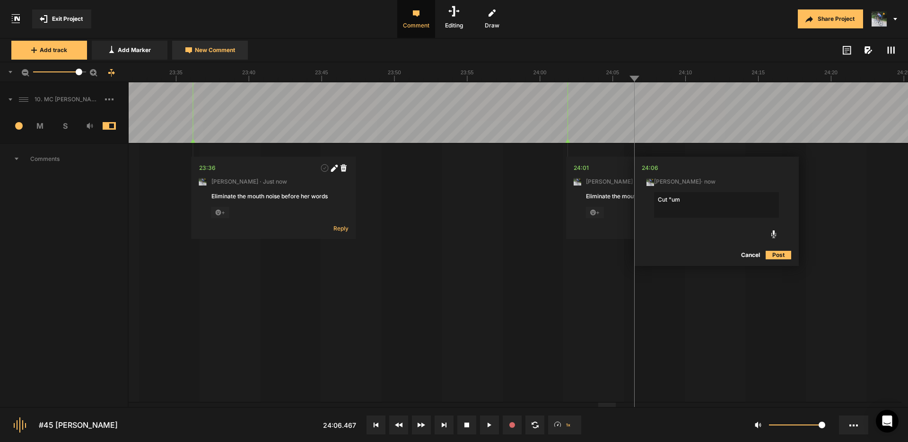
type textarea "Cut "um""
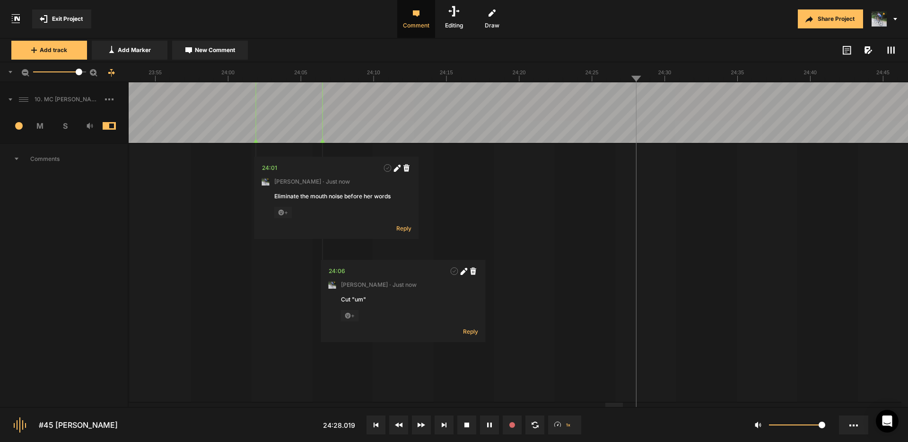
click at [215, 49] on span "New Comment" at bounding box center [215, 50] width 40 height 9
type textarea "Eliminate the mouth noise before her words"
click at [740, 254] on button "Post" at bounding box center [741, 254] width 26 height 11
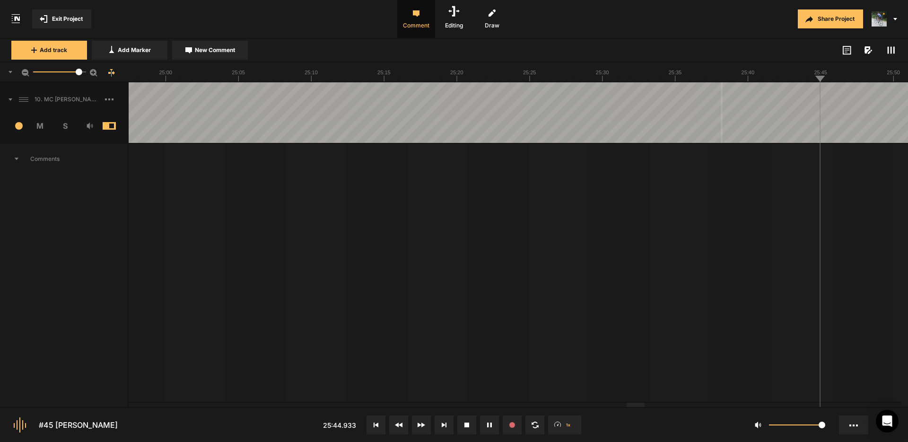
drag, startPoint x: 722, startPoint y: 95, endPoint x: 717, endPoint y: 93, distance: 5.4
click at [701, 81] on div at bounding box center [519, 72] width 780 height 20
click at [630, 407] on div at bounding box center [626, 405] width 18 height 4
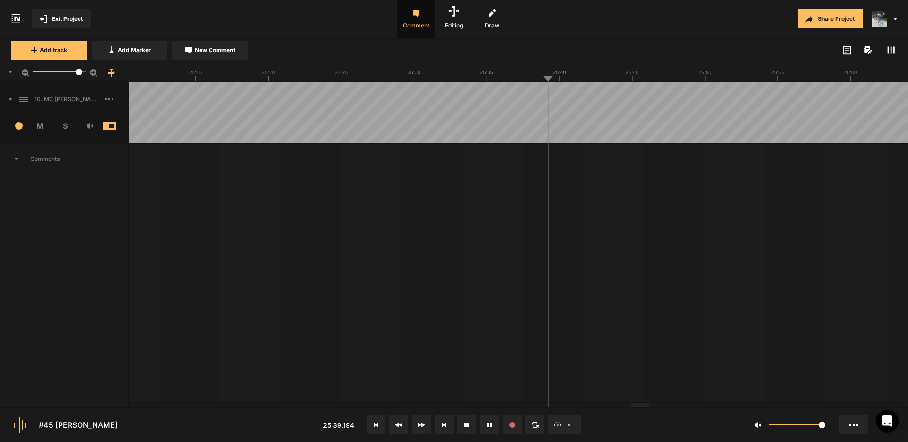
click at [219, 50] on span "New Comment" at bounding box center [215, 50] width 40 height 9
type textarea "Cut "it it wasn't we""
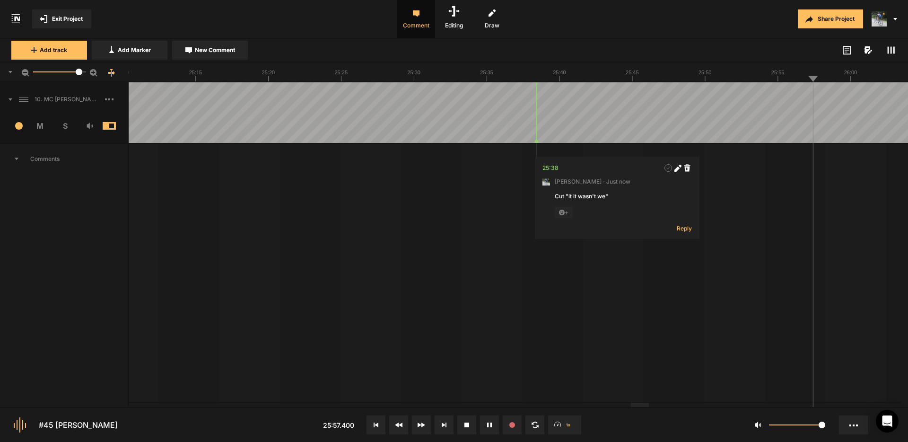
click at [215, 48] on span "New Comment" at bounding box center [215, 50] width 40 height 9
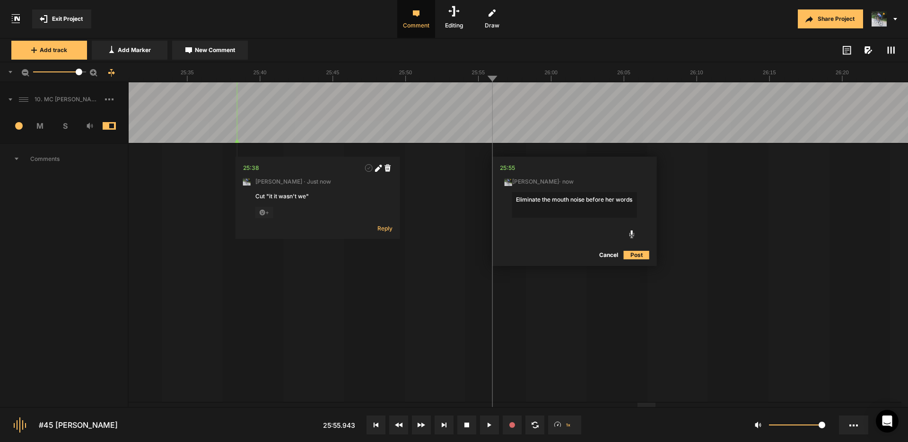
click at [650, 406] on div at bounding box center [647, 405] width 18 height 4
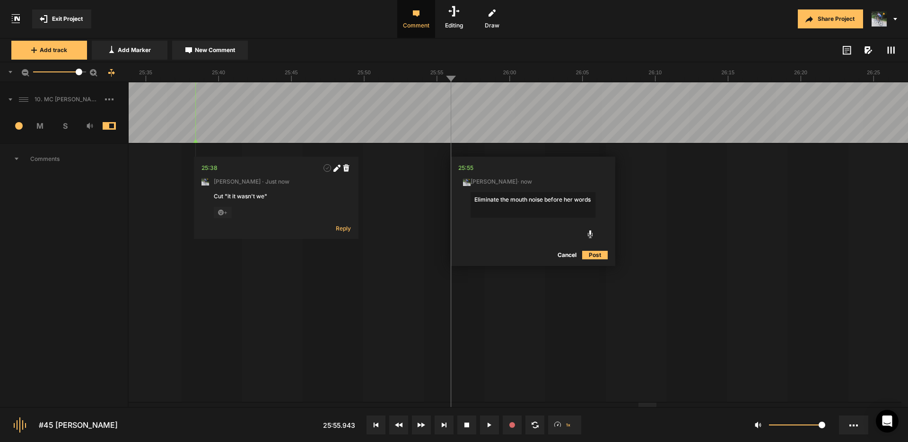
type textarea "Eliminate the mouth noise before her words"
click at [596, 257] on button "Post" at bounding box center [595, 254] width 26 height 11
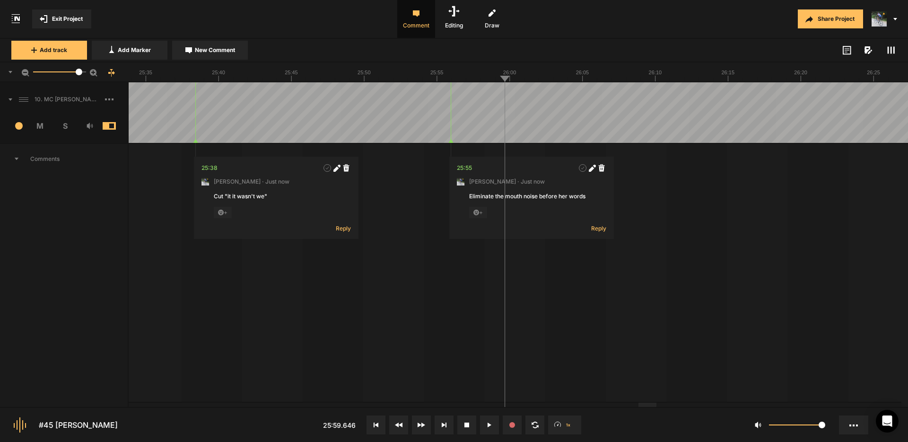
click at [208, 48] on span "New Comment" at bounding box center [215, 50] width 40 height 9
type textarea "Eliminate the mouth noise before her words"
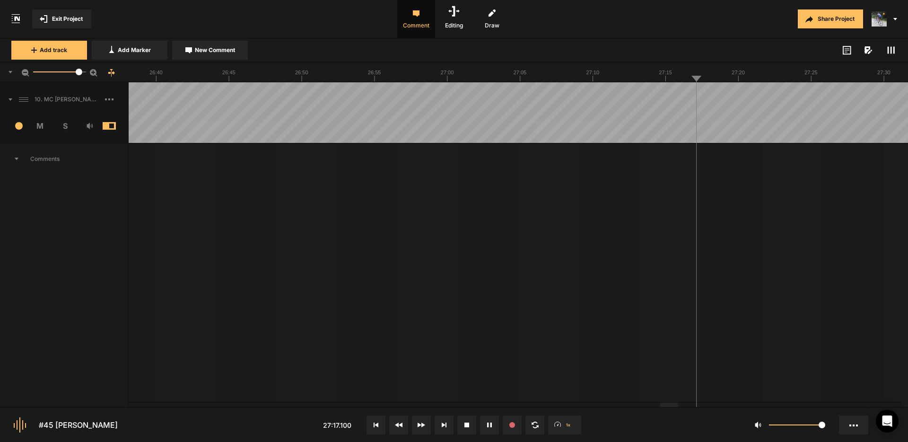
click at [215, 49] on span "New Comment" at bounding box center [215, 50] width 40 height 9
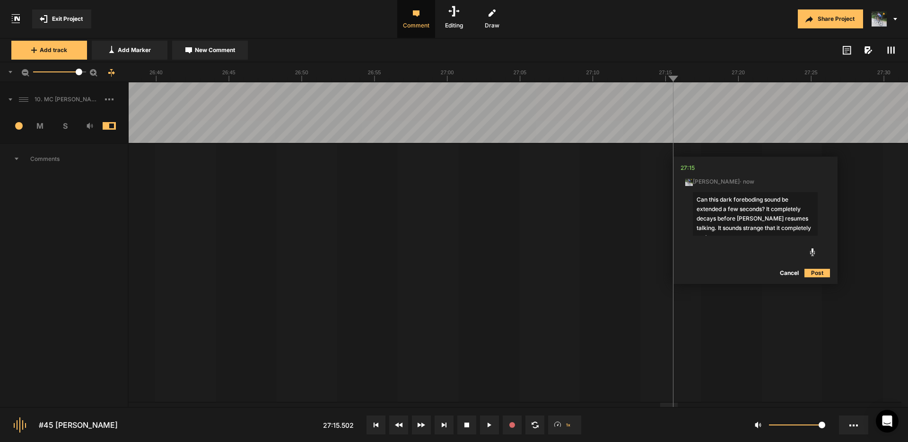
drag, startPoint x: 805, startPoint y: 228, endPoint x: 809, endPoint y: 219, distance: 10.2
click at [809, 219] on textarea "Can this dark foreboding sound be extended a few seconds? It completely decays …" at bounding box center [755, 214] width 125 height 44
type textarea "Can this dark foreboding sound be extended a few seconds? It completely decays …"
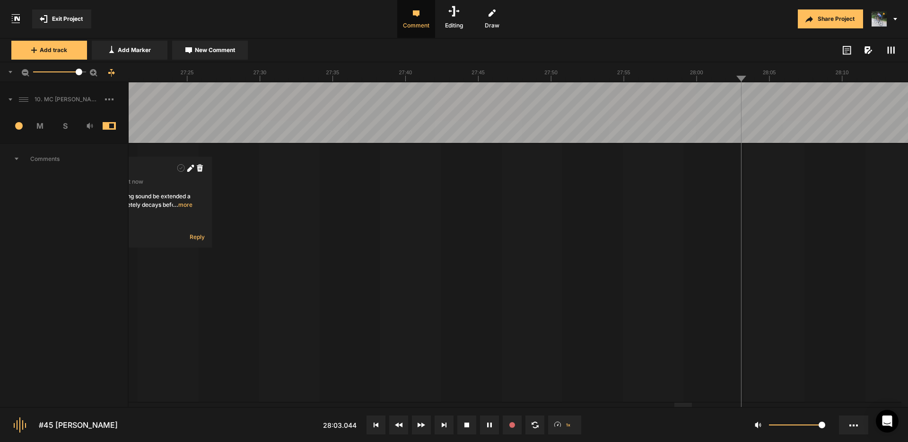
click at [182, 204] on span "… more" at bounding box center [182, 205] width 19 height 9
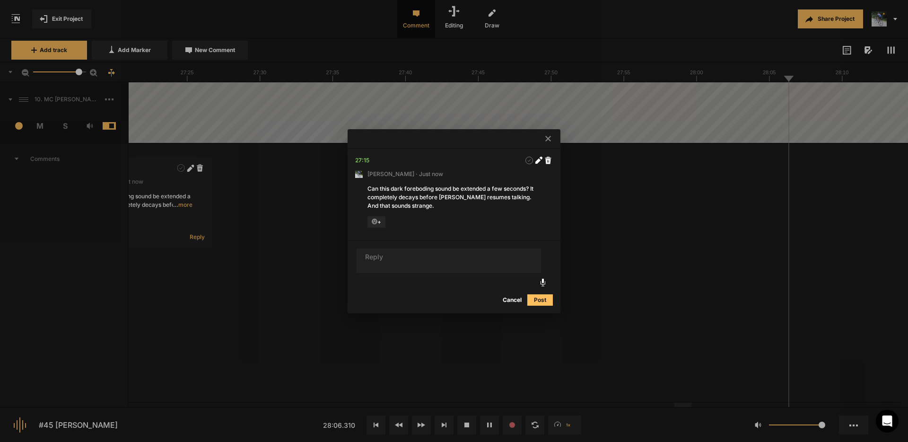
click at [548, 139] on icon at bounding box center [548, 139] width 6 height 6
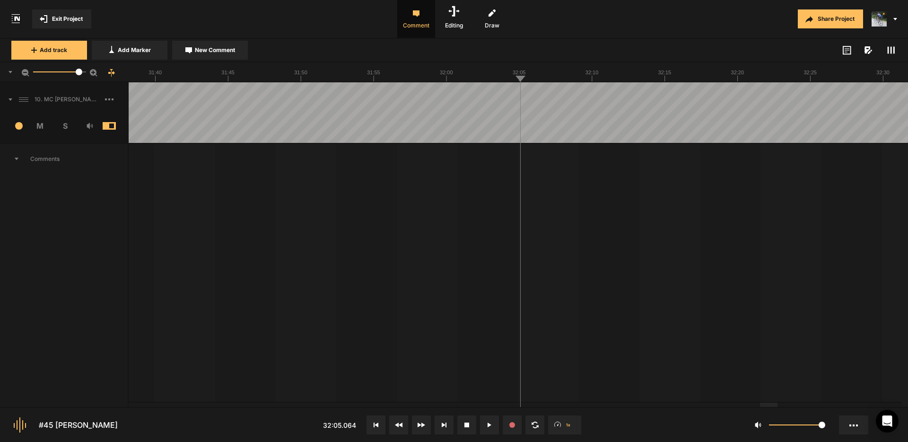
click at [775, 403] on div at bounding box center [766, 405] width 18 height 4
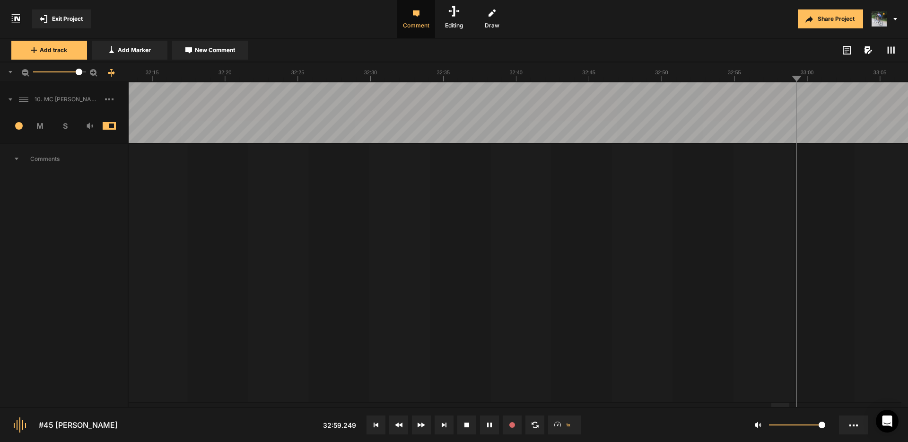
click at [219, 52] on span "New Comment" at bounding box center [215, 50] width 40 height 9
type textarea "There's a glitch in this phrase. Can it be smoothed over?"
click at [889, 170] on icon at bounding box center [891, 168] width 5 height 5
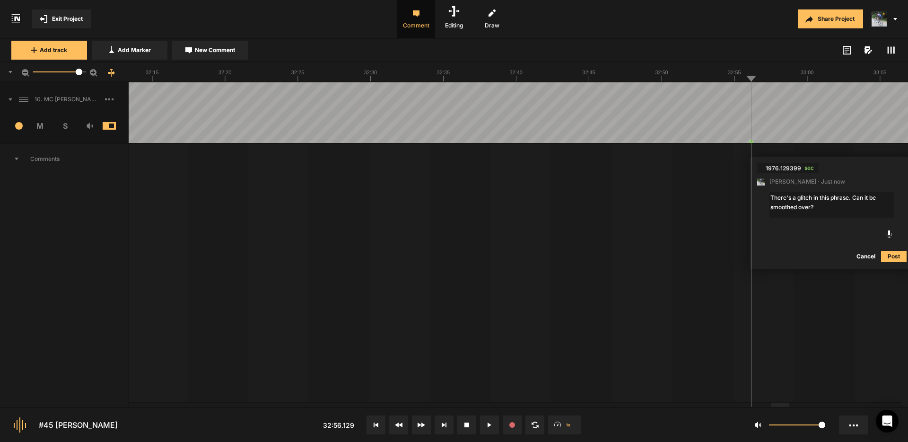
click at [808, 207] on textarea "There's a glitch in this phrase. Can it be smoothed over?" at bounding box center [832, 205] width 125 height 26
type textarea "There's a glitch in this phrase. Can it be smoothed out?"
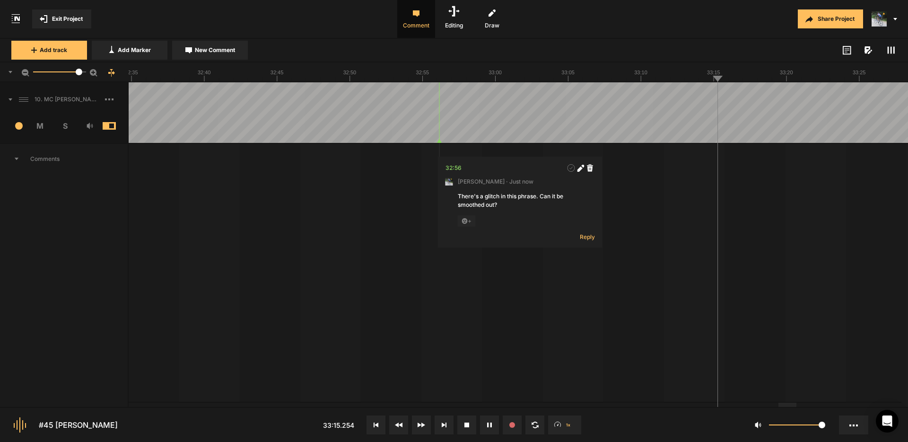
click at [214, 45] on button "New Comment" at bounding box center [210, 50] width 76 height 19
type textarea "c"
type textarea "Can this click be eliminated?"
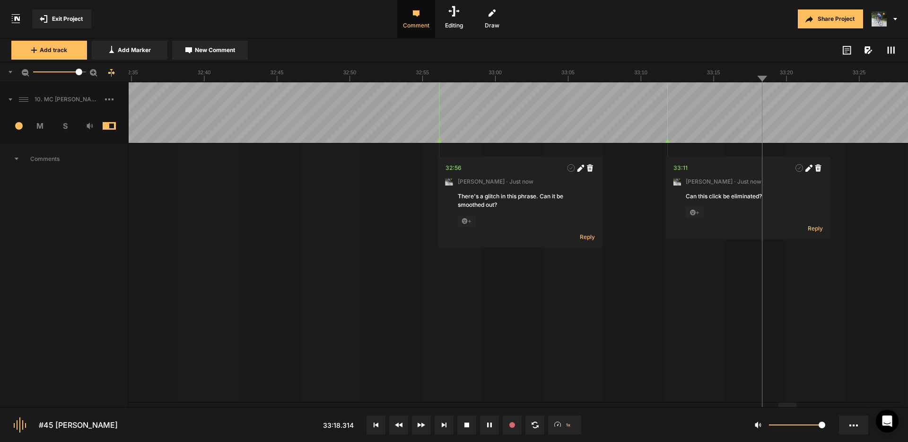
click at [206, 47] on span "New Comment" at bounding box center [215, 50] width 40 height 9
type textarea "Cut "from our" move up the breath after this phrase."
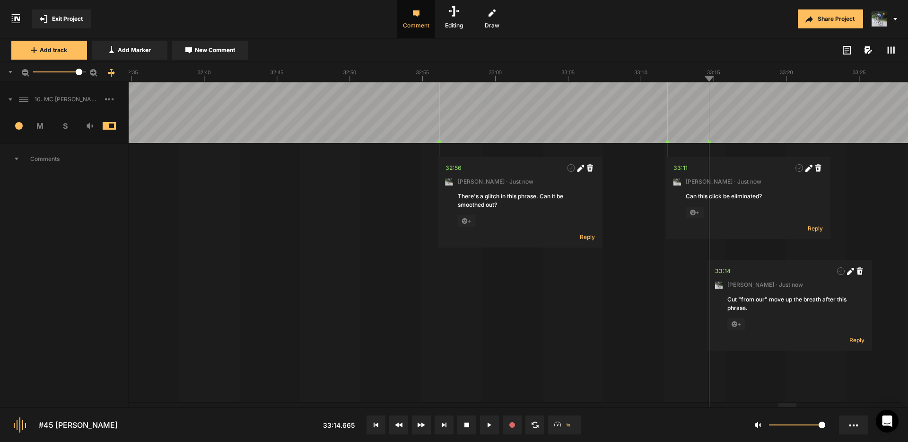
click at [849, 269] on icon at bounding box center [850, 271] width 7 height 7
click at [757, 314] on textarea "Cut "from our" move up the breath after this phrase." at bounding box center [790, 308] width 125 height 26
drag, startPoint x: 758, startPoint y: 312, endPoint x: 772, endPoint y: 301, distance: 17.8
click at [772, 301] on textarea "Cut "from our" move up the breath after this phrase." at bounding box center [790, 308] width 125 height 26
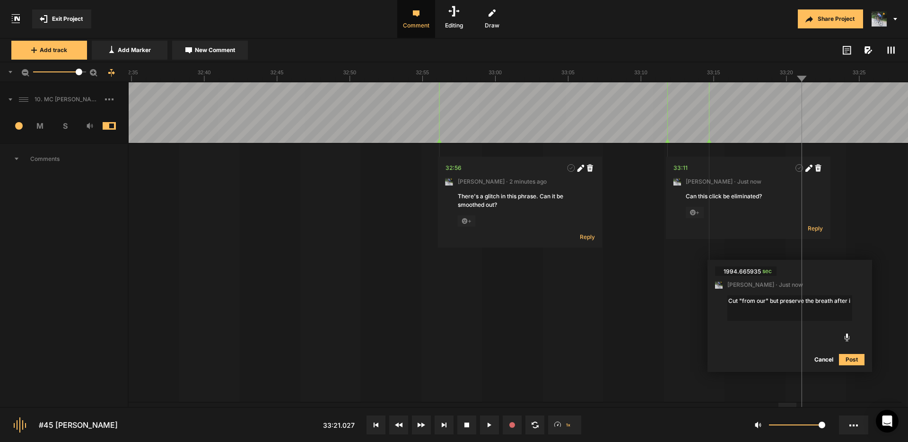
type textarea "Cut "from our" but preserve the breath after it"
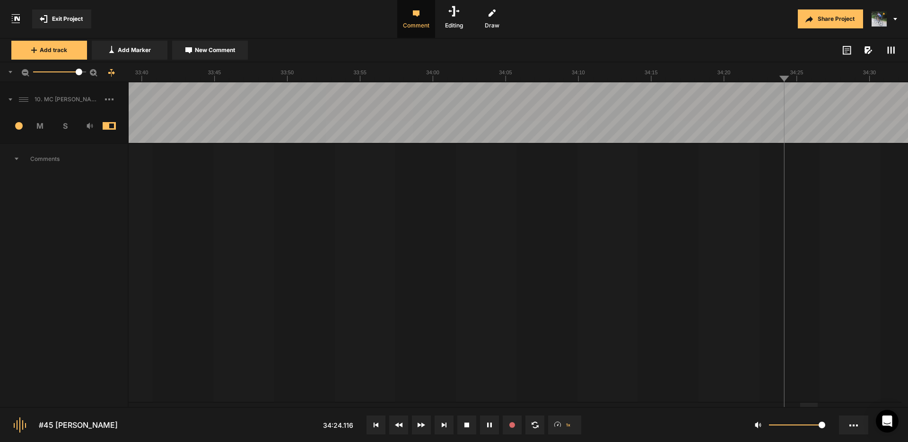
drag, startPoint x: 224, startPoint y: 47, endPoint x: 255, endPoint y: 55, distance: 32.6
click at [224, 47] on span "New Comment" at bounding box center [215, 50] width 40 height 9
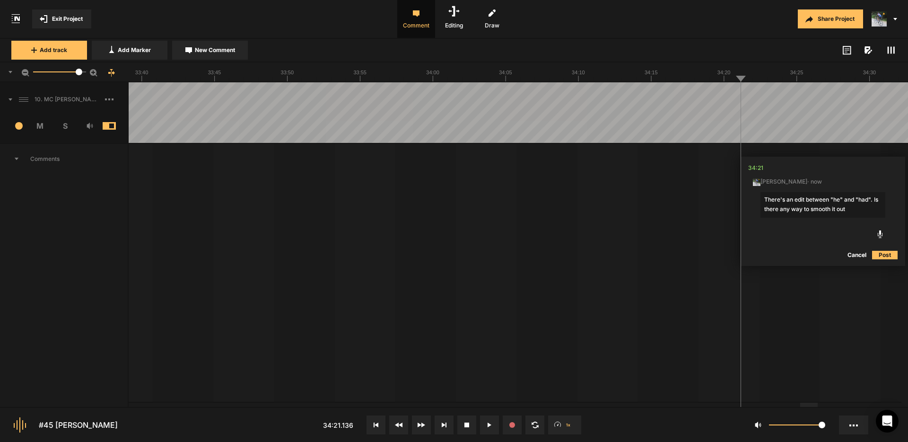
type textarea "There's an edit between "he" and "had". Is there any way to smooth it out?"
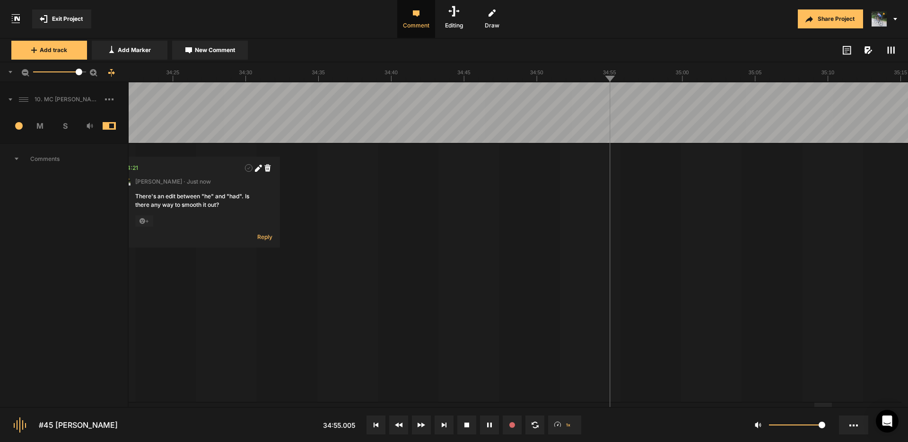
click at [222, 49] on span "New Comment" at bounding box center [215, 50] width 40 height 9
type textarea "Can this thud be eliminated?"
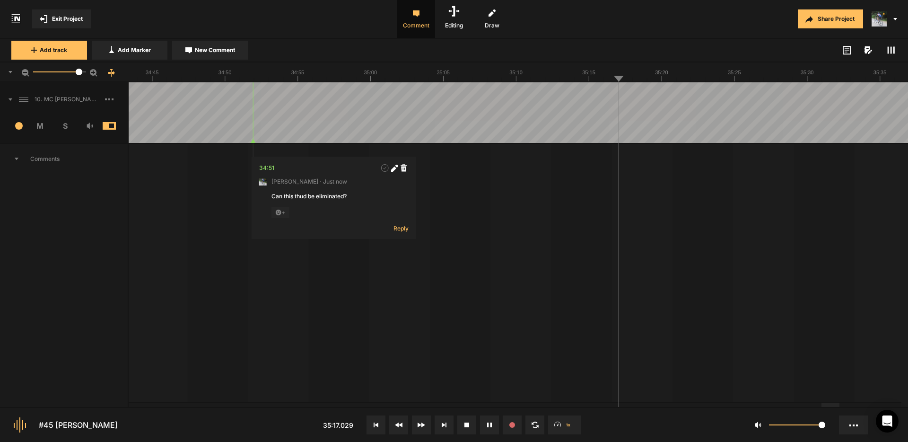
drag, startPoint x: 207, startPoint y: 47, endPoint x: 213, endPoint y: 49, distance: 6.4
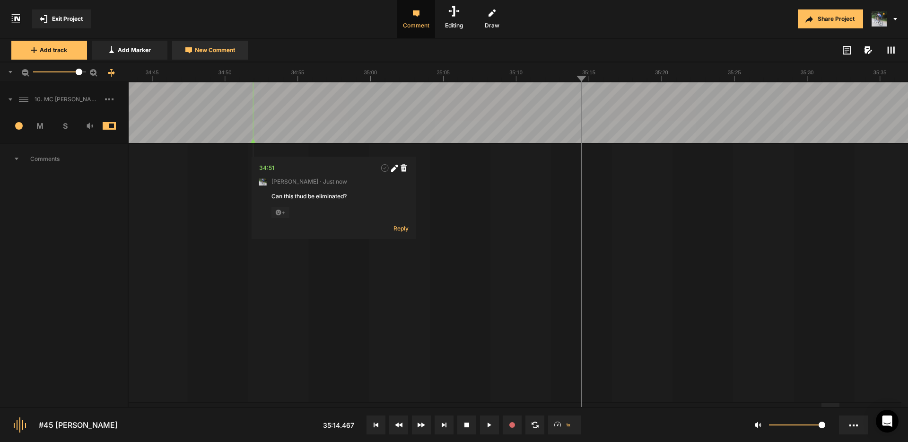
click at [207, 47] on span "New Comment" at bounding box center [215, 50] width 40 height 9
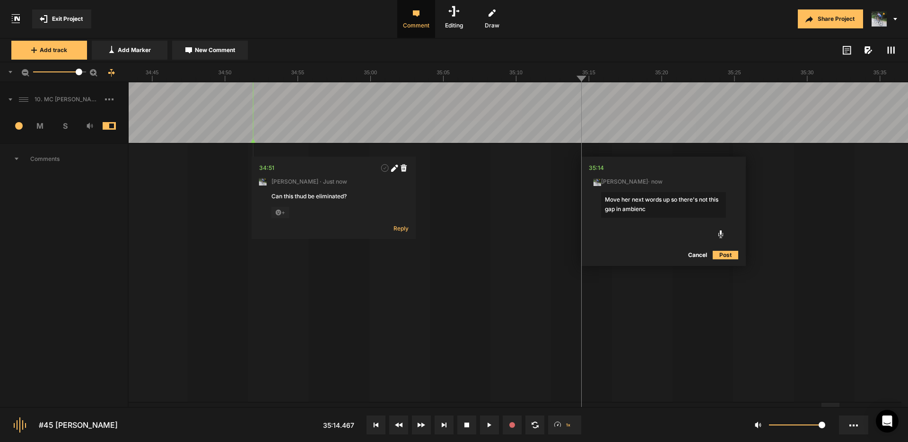
type textarea "Move her next words up so there's not this gap in ambience"
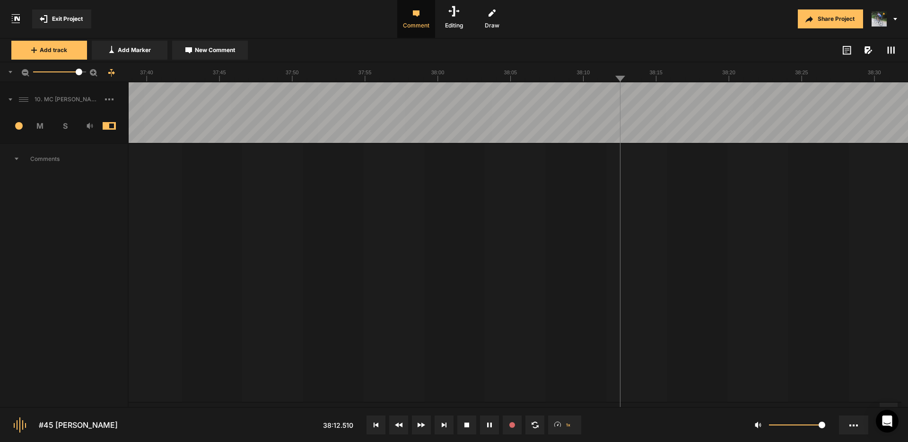
click at [489, 424] on icon at bounding box center [489, 424] width 5 height 5
click at [710, 403] on div at bounding box center [712, 405] width 18 height 4
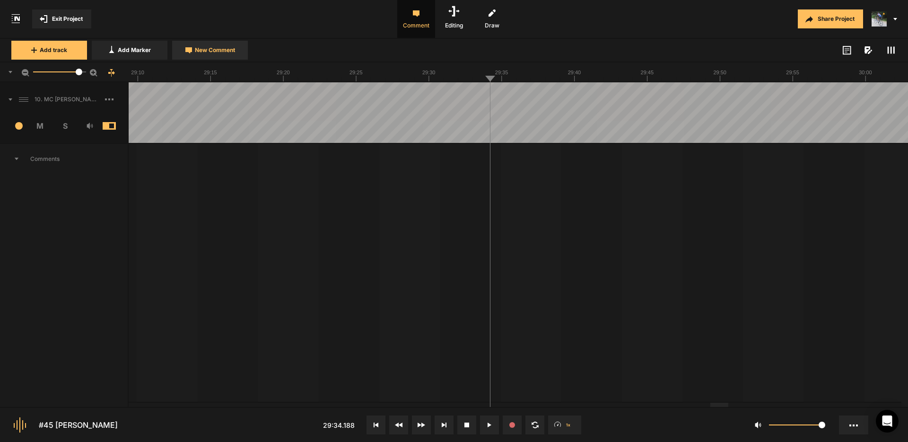
click at [230, 50] on span "New Comment" at bounding box center [215, 50] width 40 height 9
type textarea "I love this!"
click at [729, 406] on div at bounding box center [728, 405] width 18 height 4
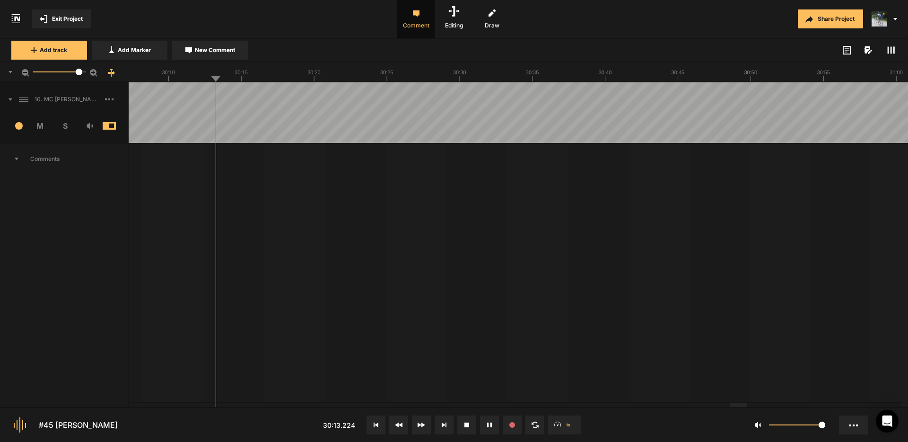
click at [741, 407] on div at bounding box center [739, 405] width 18 height 4
click at [214, 50] on span "New Comment" at bounding box center [215, 50] width 40 height 9
type textarea "Move AD BREAK 2 here?"
click at [570, 252] on button "Post" at bounding box center [568, 254] width 26 height 11
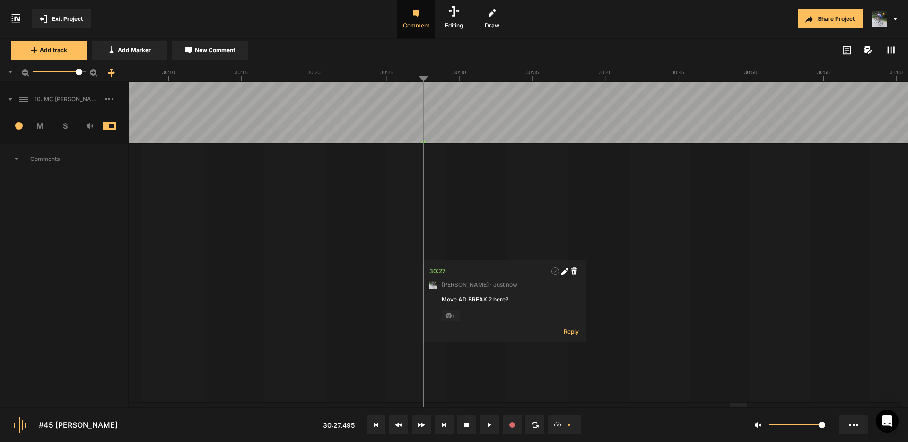
click at [70, 17] on span "Exit Project" at bounding box center [67, 19] width 31 height 9
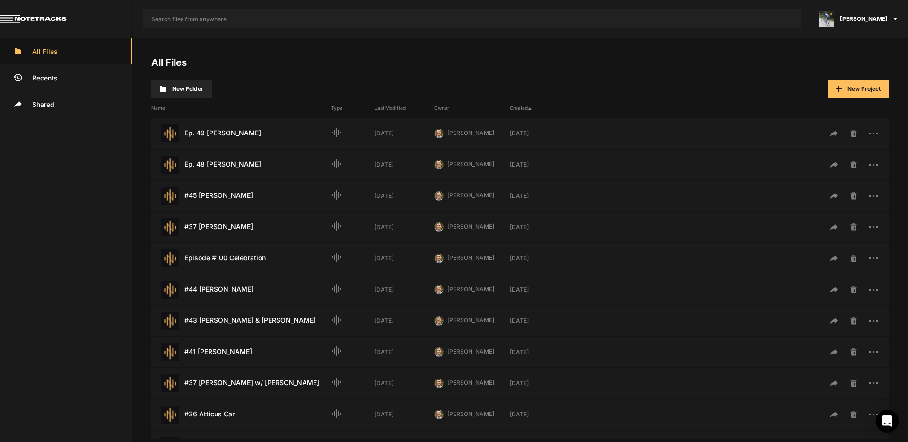
click at [875, 17] on span "[PERSON_NAME]" at bounding box center [864, 19] width 48 height 9
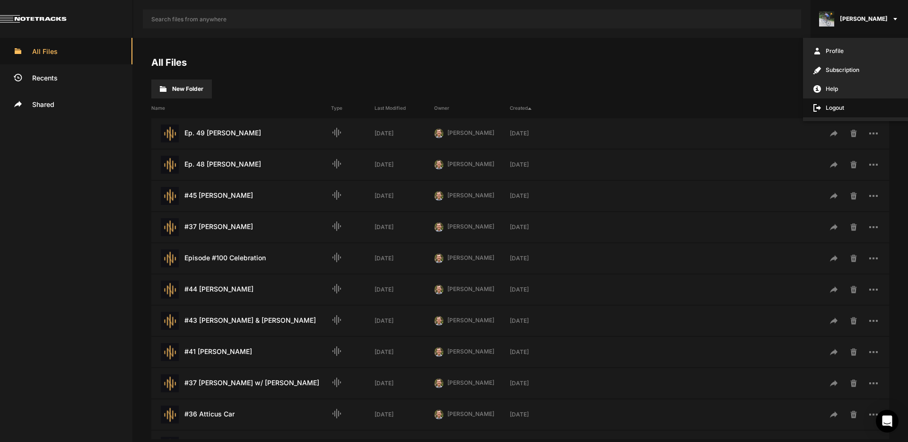
click at [834, 106] on span "Logout" at bounding box center [855, 107] width 105 height 19
